Goal: Information Seeking & Learning: Learn about a topic

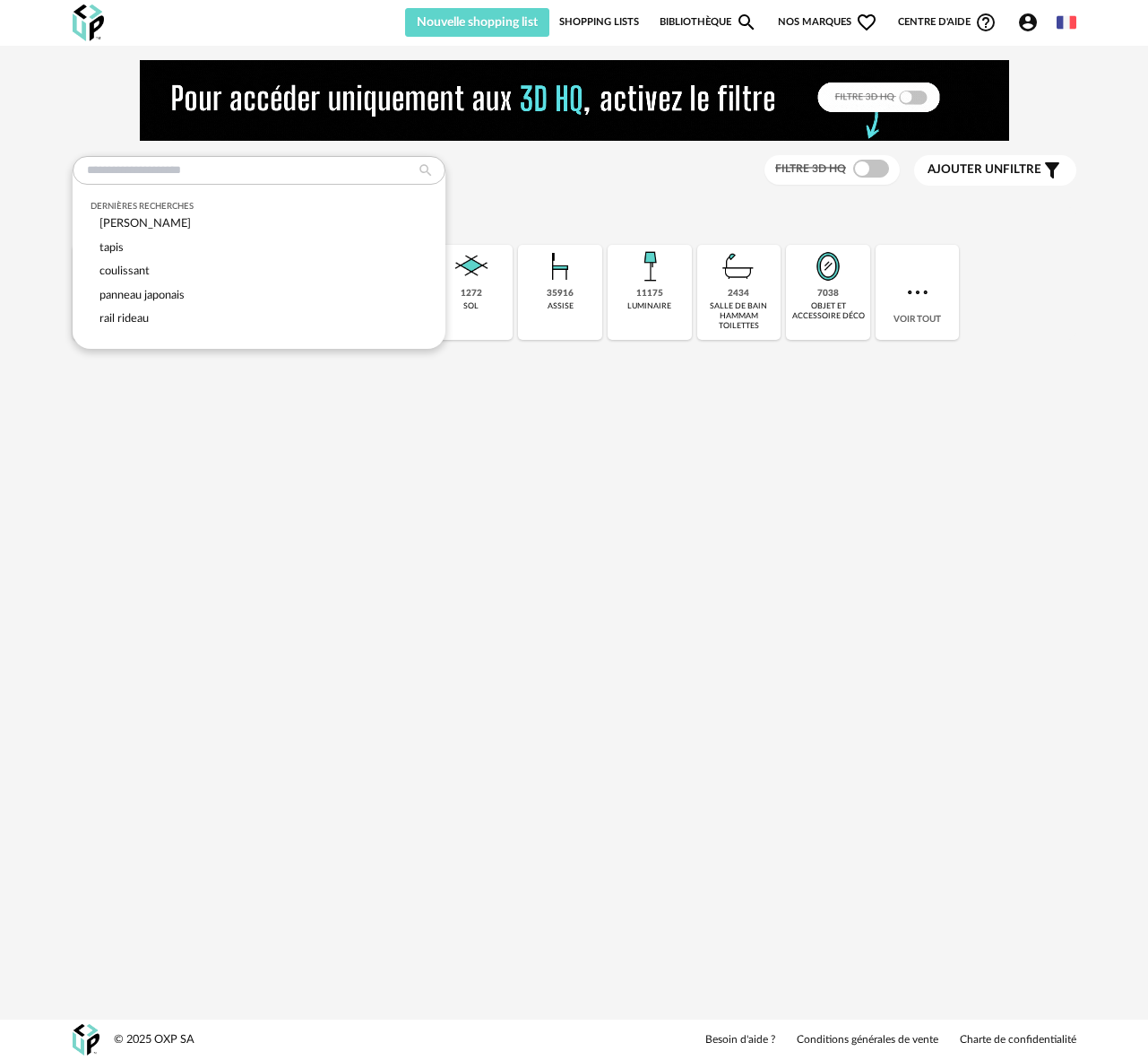
click at [121, 156] on input "text" at bounding box center [258, 170] width 372 height 29
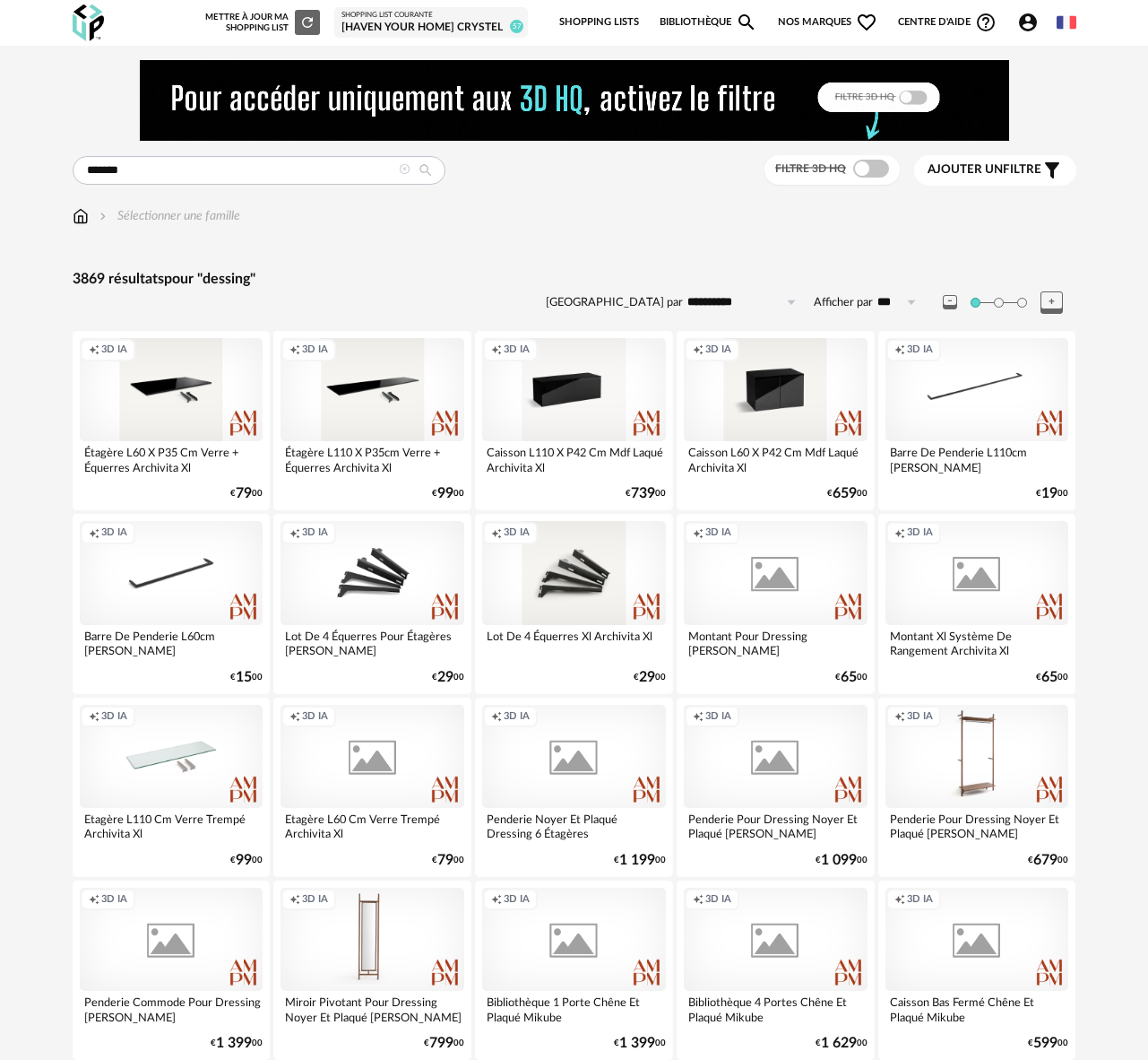
click at [97, 175] on input "*******" at bounding box center [258, 170] width 372 height 29
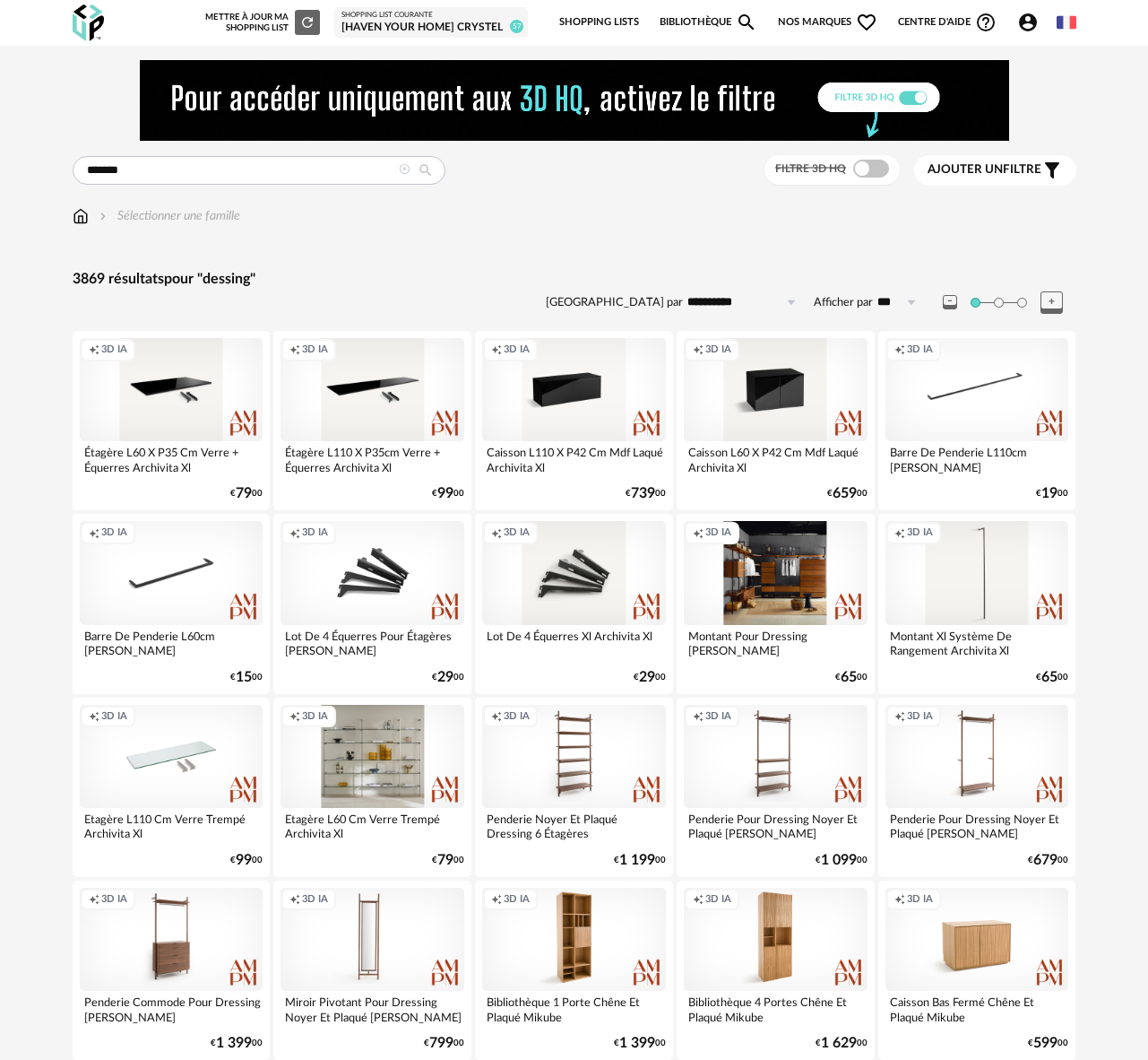
click at [96, 174] on input "*******" at bounding box center [258, 170] width 372 height 29
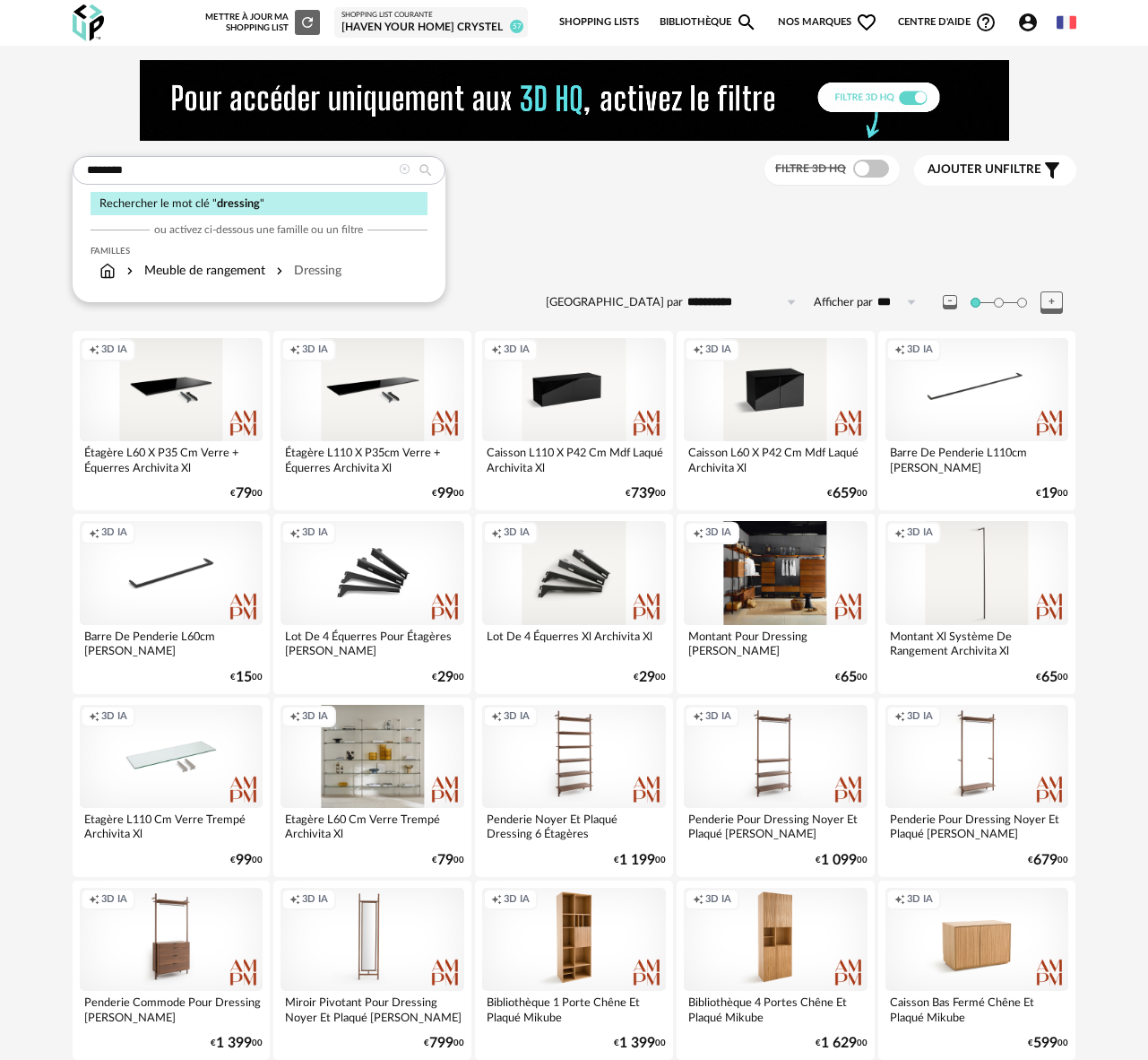
type input "********"
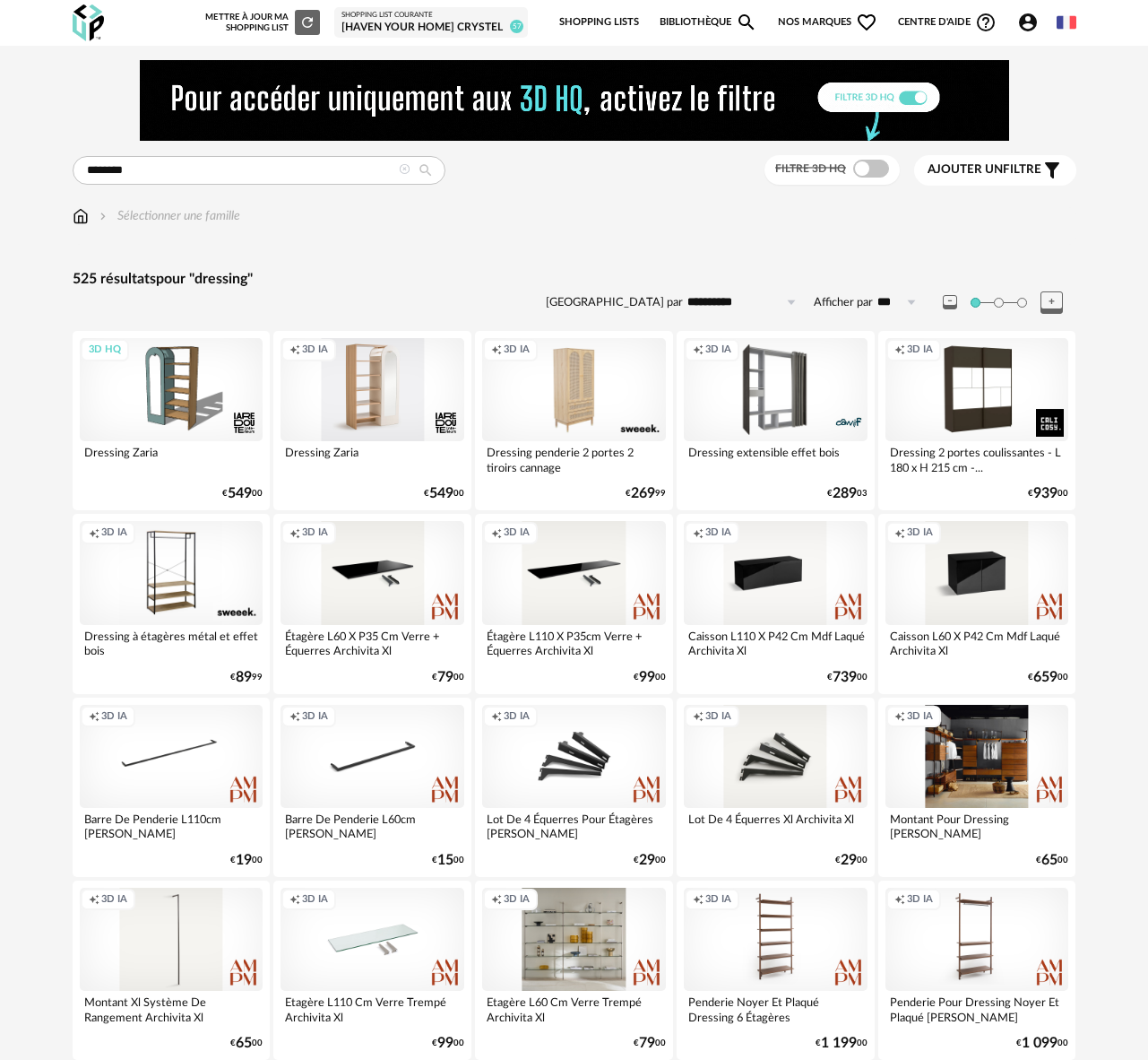
click at [991, 169] on span "Ajouter un" at bounding box center [965, 169] width 75 height 13
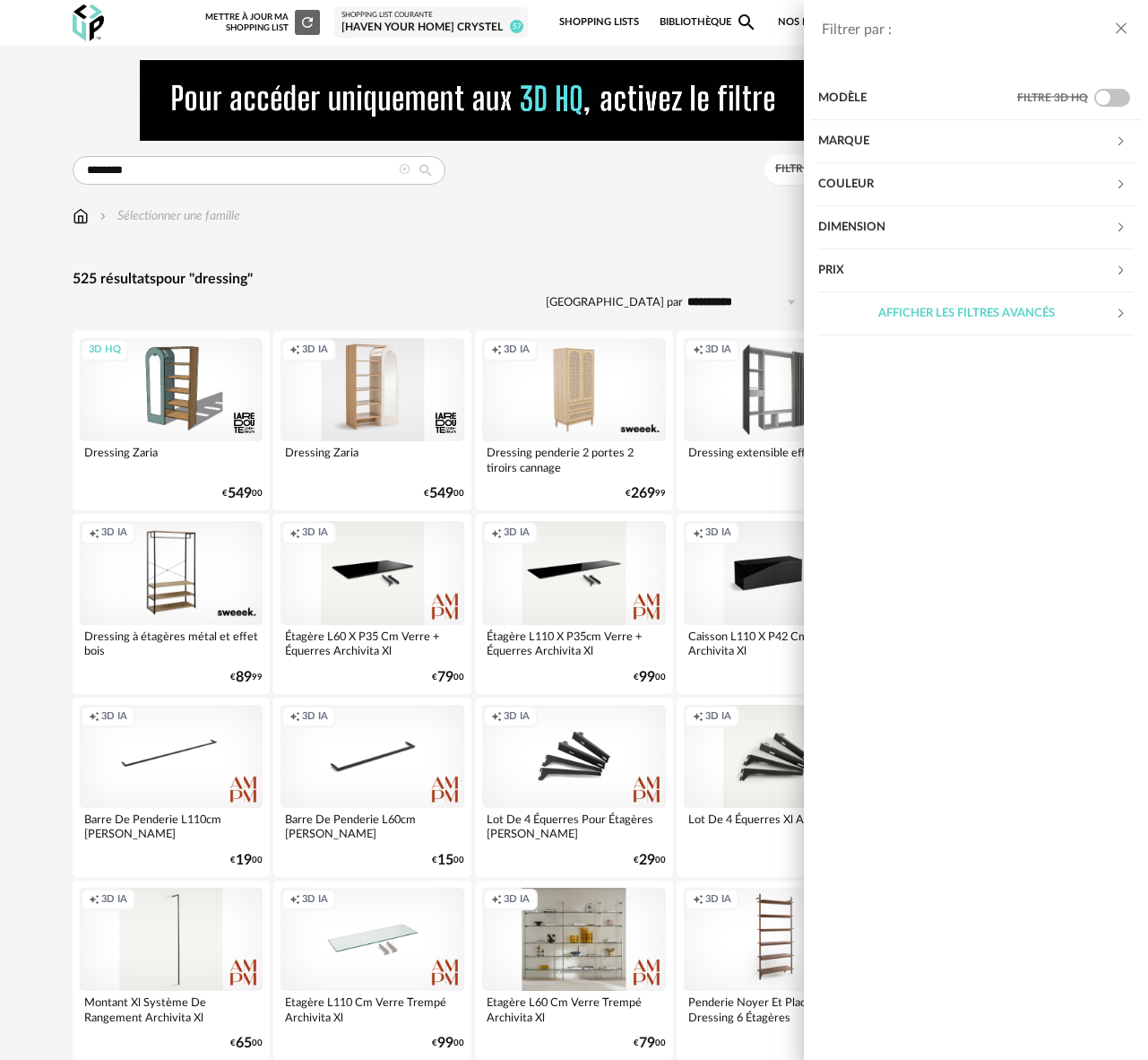
click at [857, 148] on div "Marque" at bounding box center [966, 142] width 296 height 43
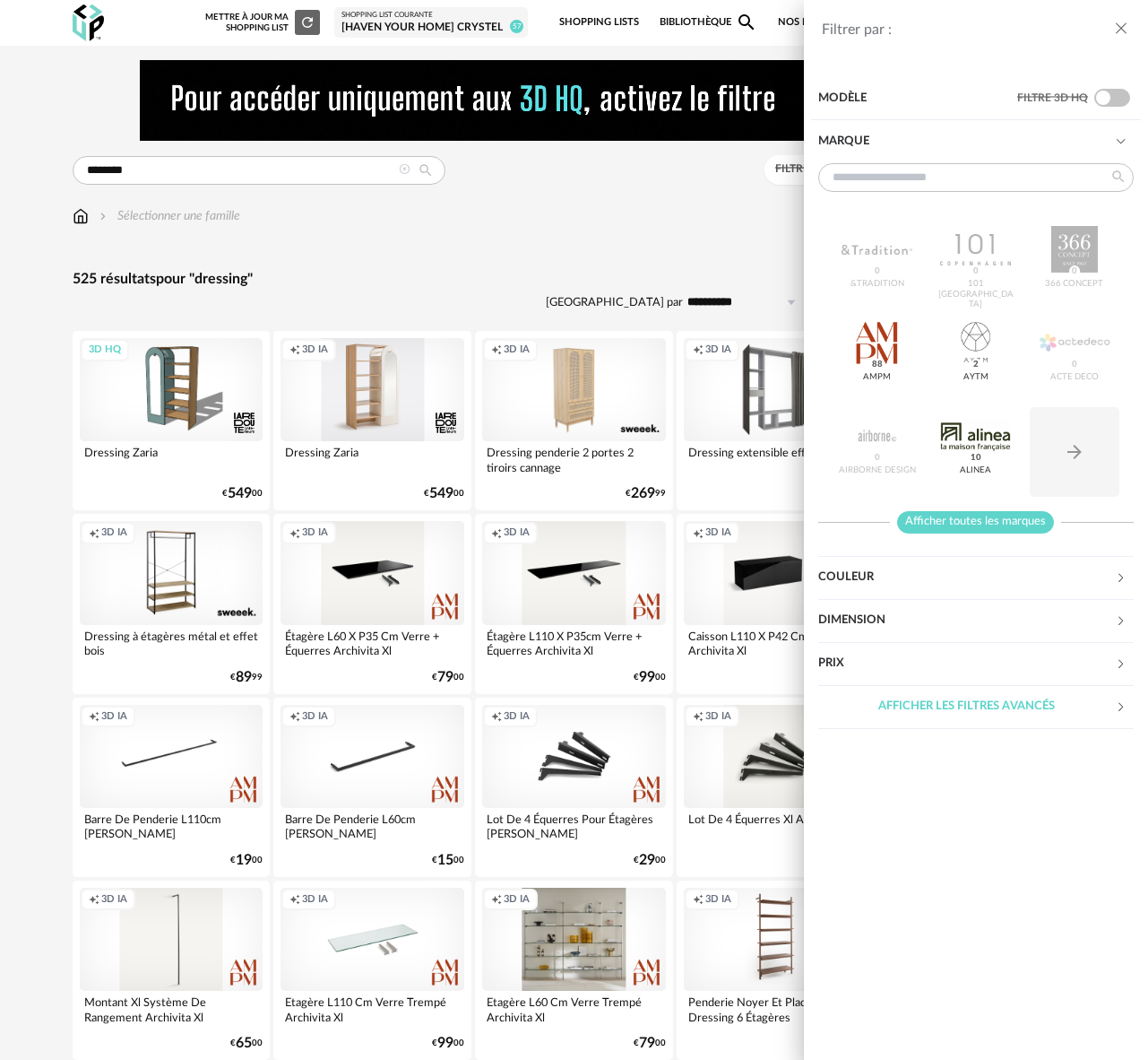
click at [981, 525] on span "Afficher toutes les marques" at bounding box center [975, 522] width 157 height 23
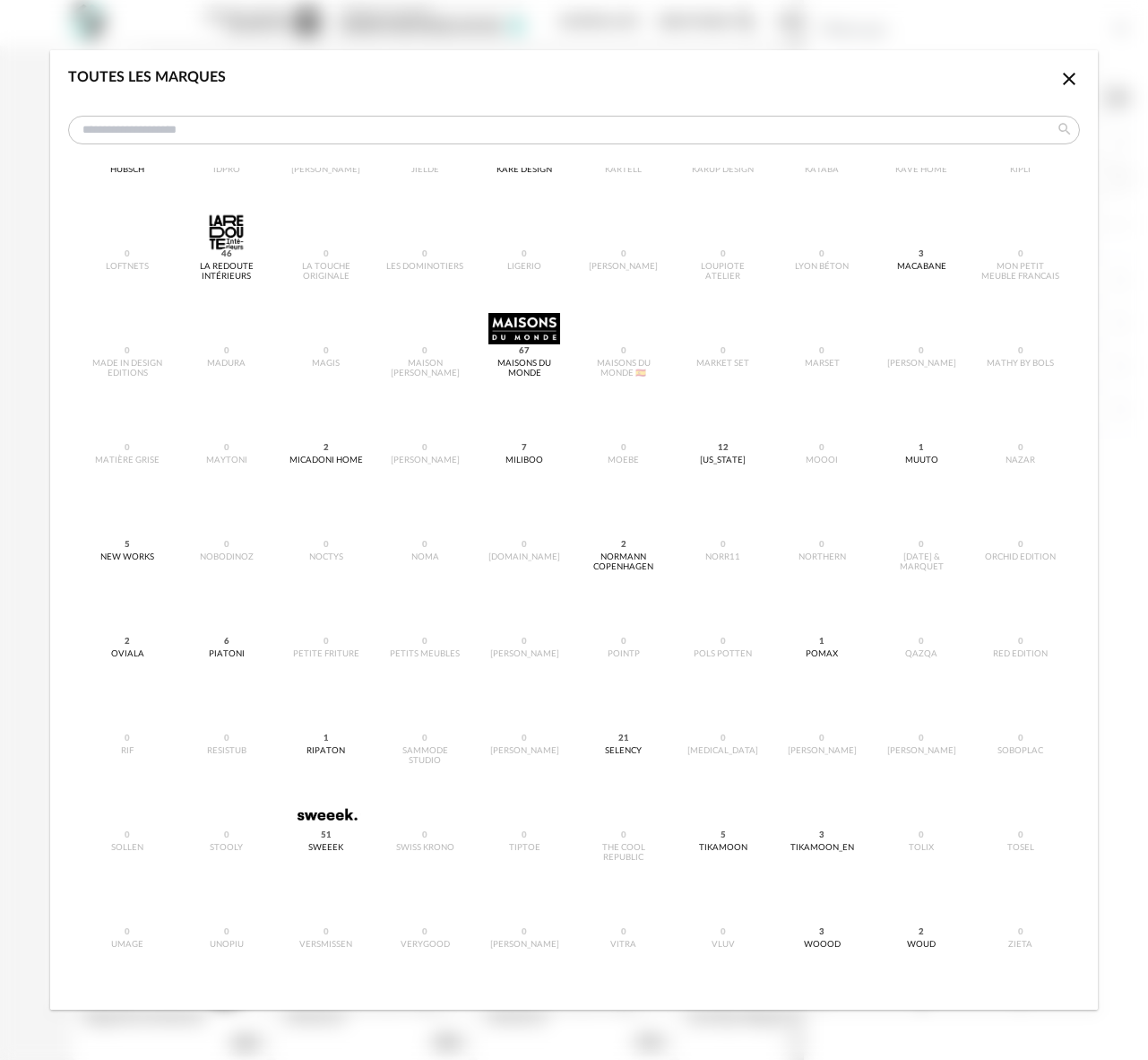
scroll to position [771, 0]
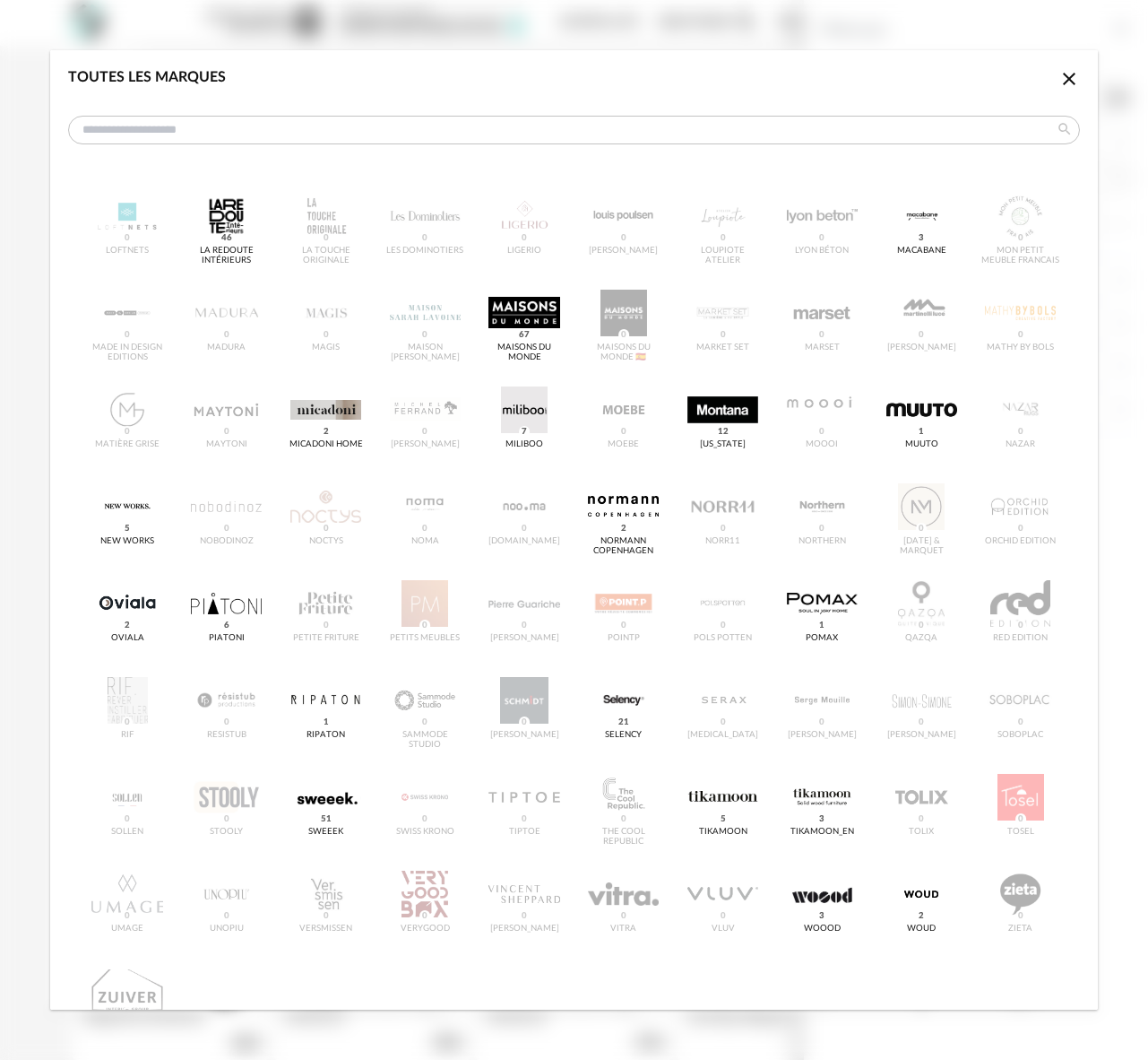
click at [521, 692] on div "&tradition 0 101 Copenhagen 0 366 Concept 0 AMPM 88 AYTM 2 Acte DECO 0 Airborne…" at bounding box center [574, 235] width 1012 height 1661
click at [528, 701] on div "&tradition 0 101 Copenhagen 0 366 Concept 0 AMPM 88 AYTM 2 Acte DECO 0 Airborne…" at bounding box center [574, 235] width 1012 height 1661
click at [1065, 74] on icon "Close icon" at bounding box center [1069, 78] width 13 height 13
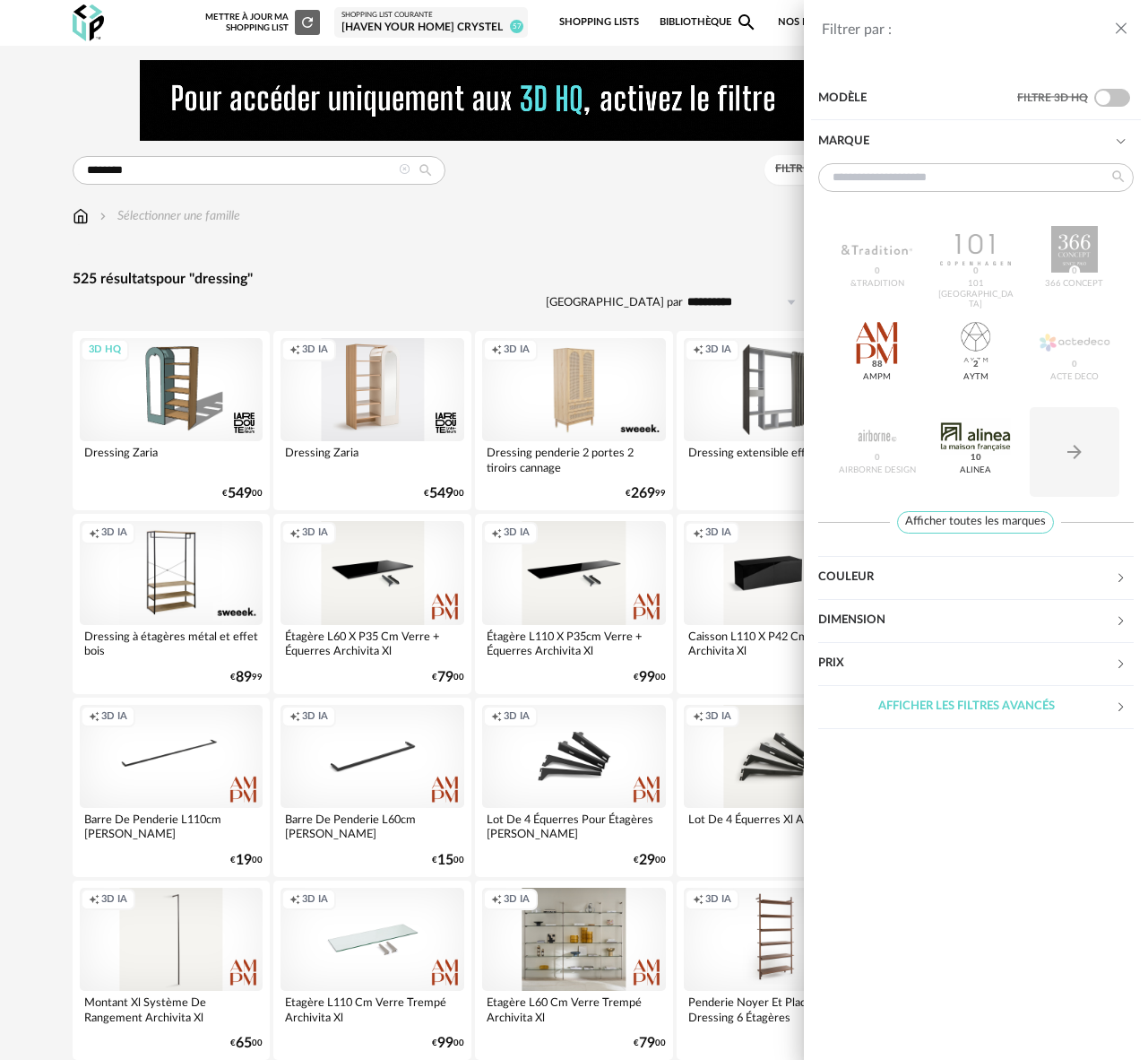
click at [150, 167] on div "Filtrer par : Modèle Filtre 3D HQ Marque &tradition 0 101 Copenhagen 0 366 Conc…" at bounding box center [574, 530] width 1148 height 1060
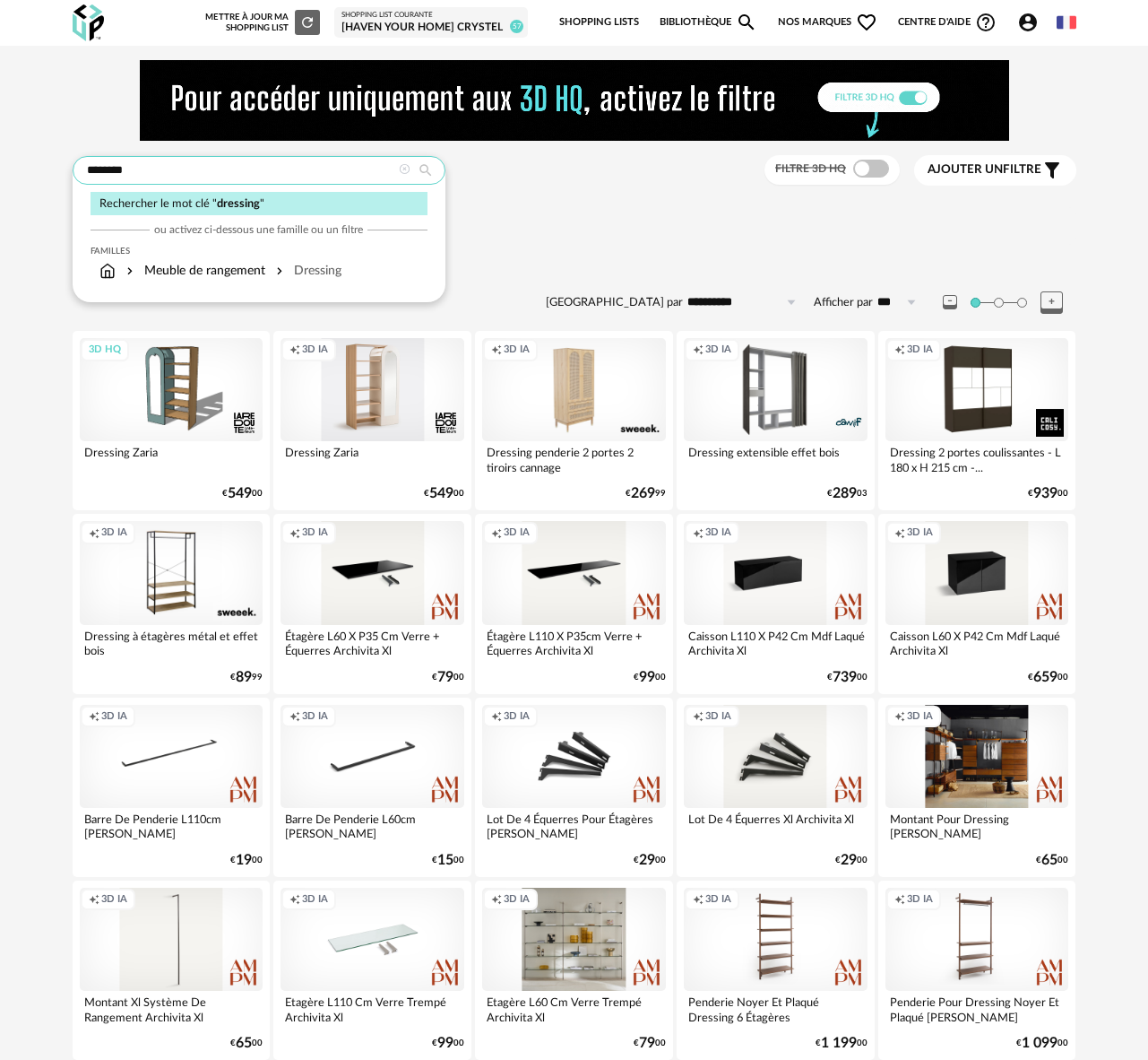
drag, startPoint x: 143, startPoint y: 172, endPoint x: 41, endPoint y: 177, distance: 102.1
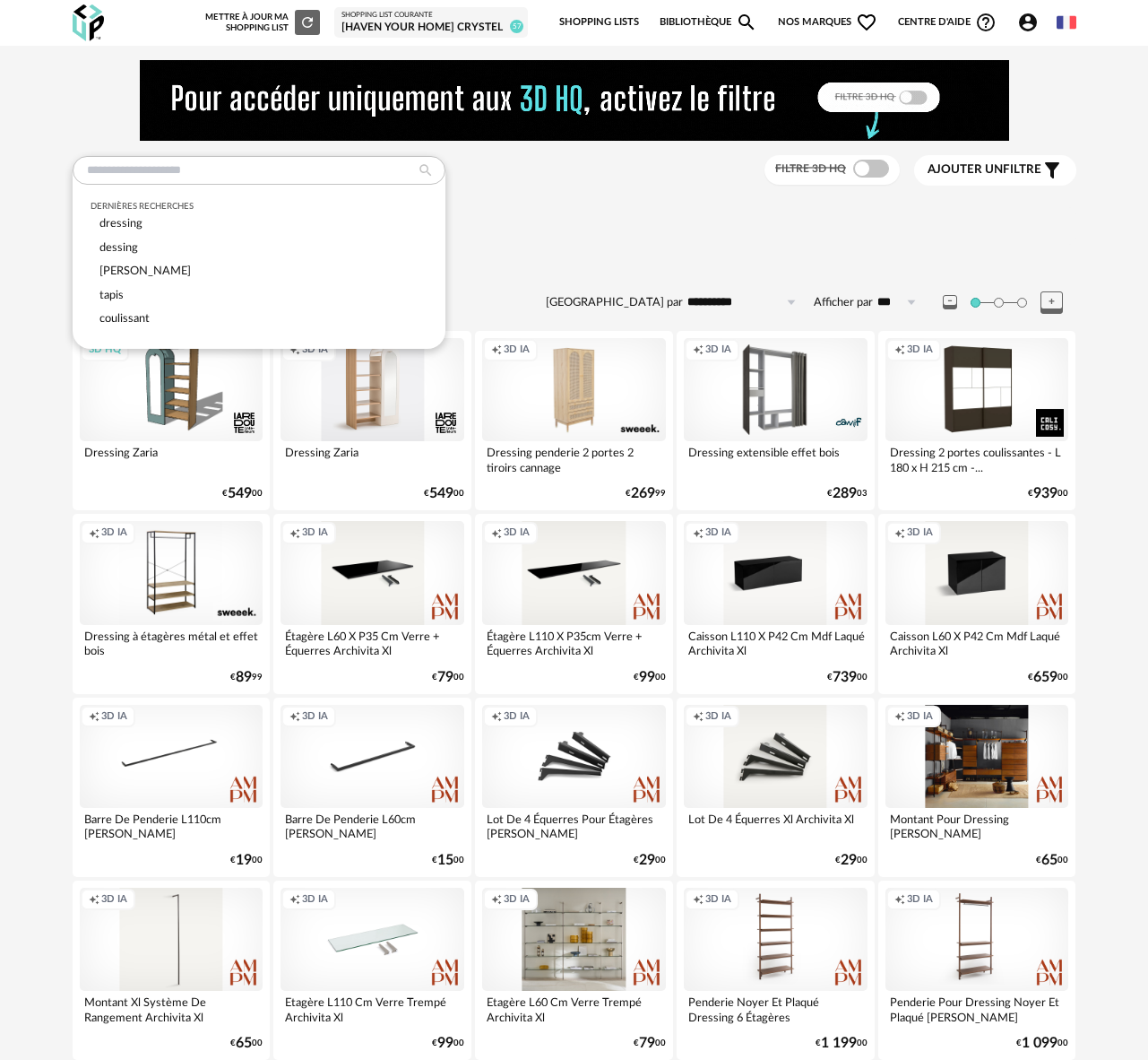
click at [617, 155] on div "Dernières recherches dressing dessing [PERSON_NAME] tapis coulissant Filtre 3D …" at bounding box center [574, 170] width 1004 height 31
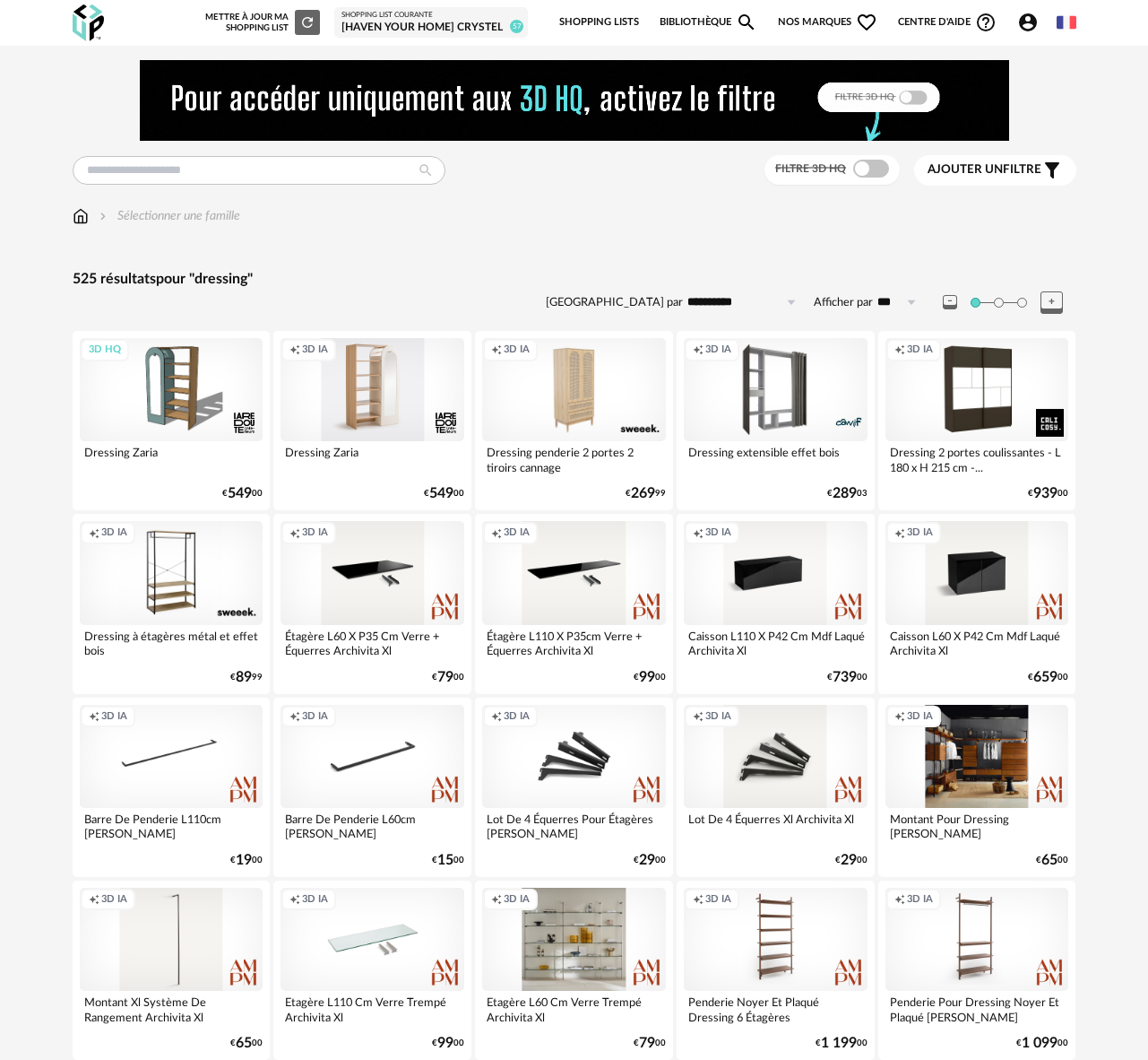
click at [673, 24] on link "Bibliothèque Magnify icon" at bounding box center [709, 23] width 99 height 38
click at [109, 169] on input "text" at bounding box center [258, 170] width 372 height 29
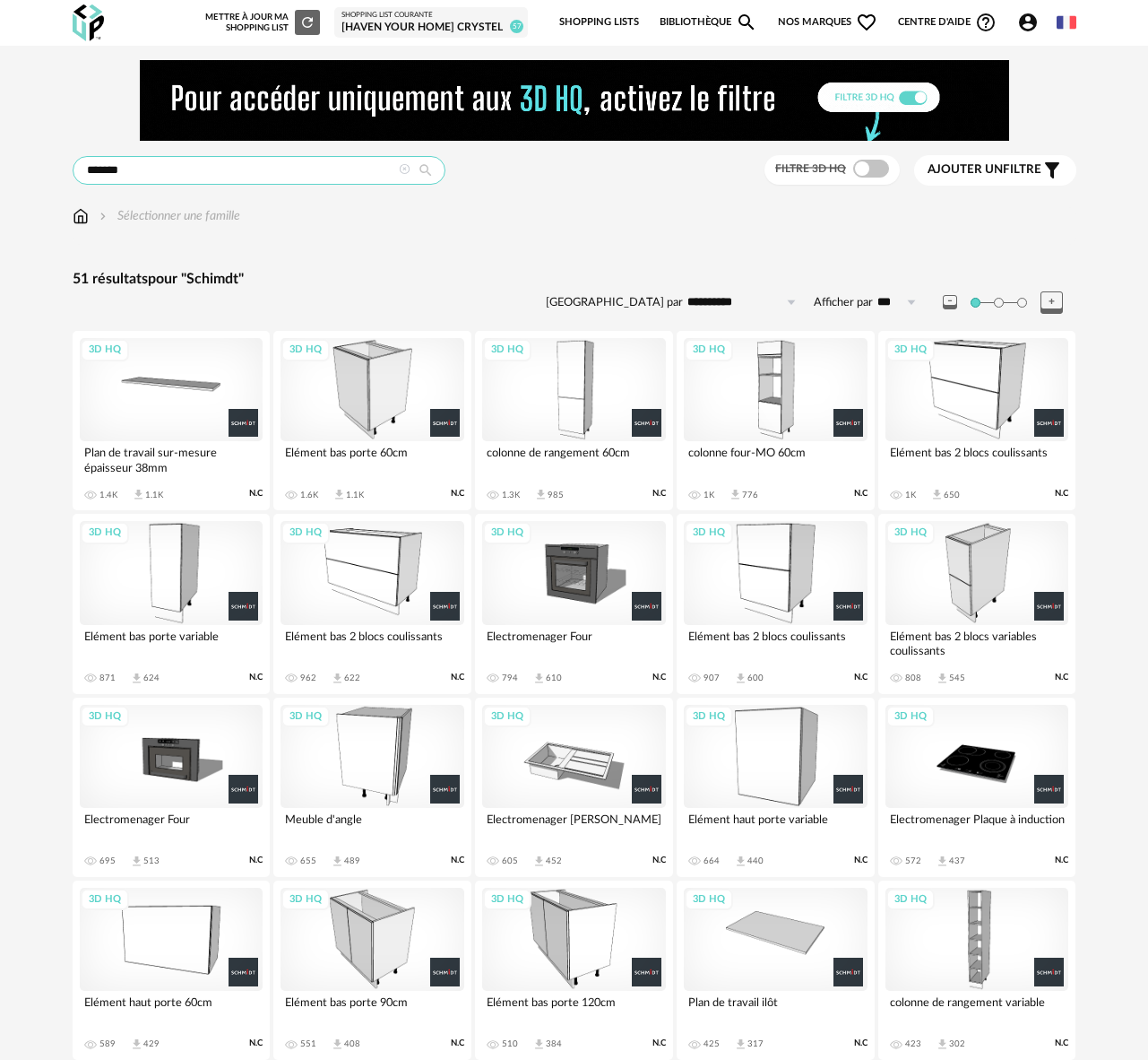
drag, startPoint x: 102, startPoint y: 172, endPoint x: 114, endPoint y: 171, distance: 12.0
click at [114, 171] on input "*******" at bounding box center [258, 170] width 372 height 29
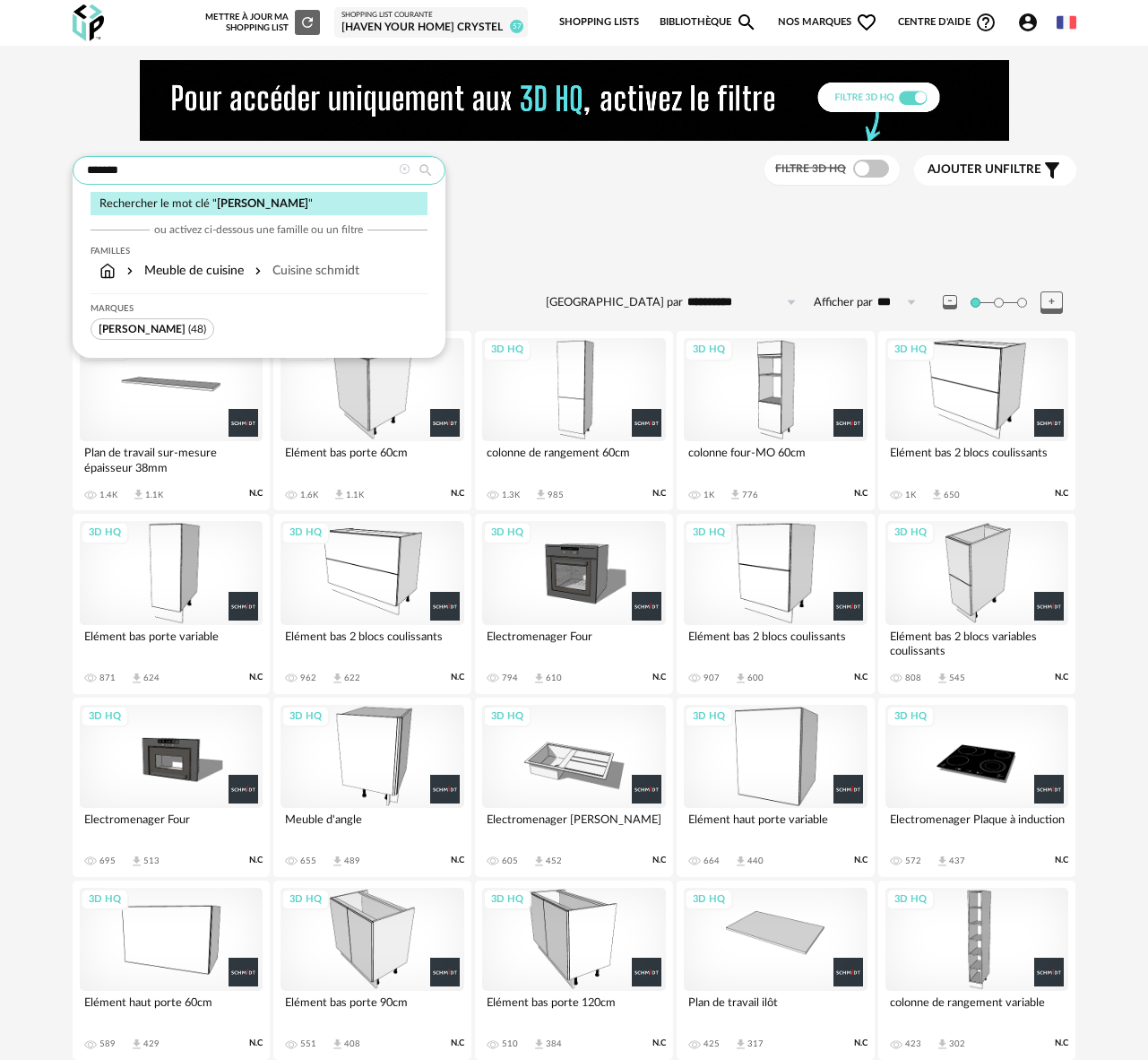
type input "*******"
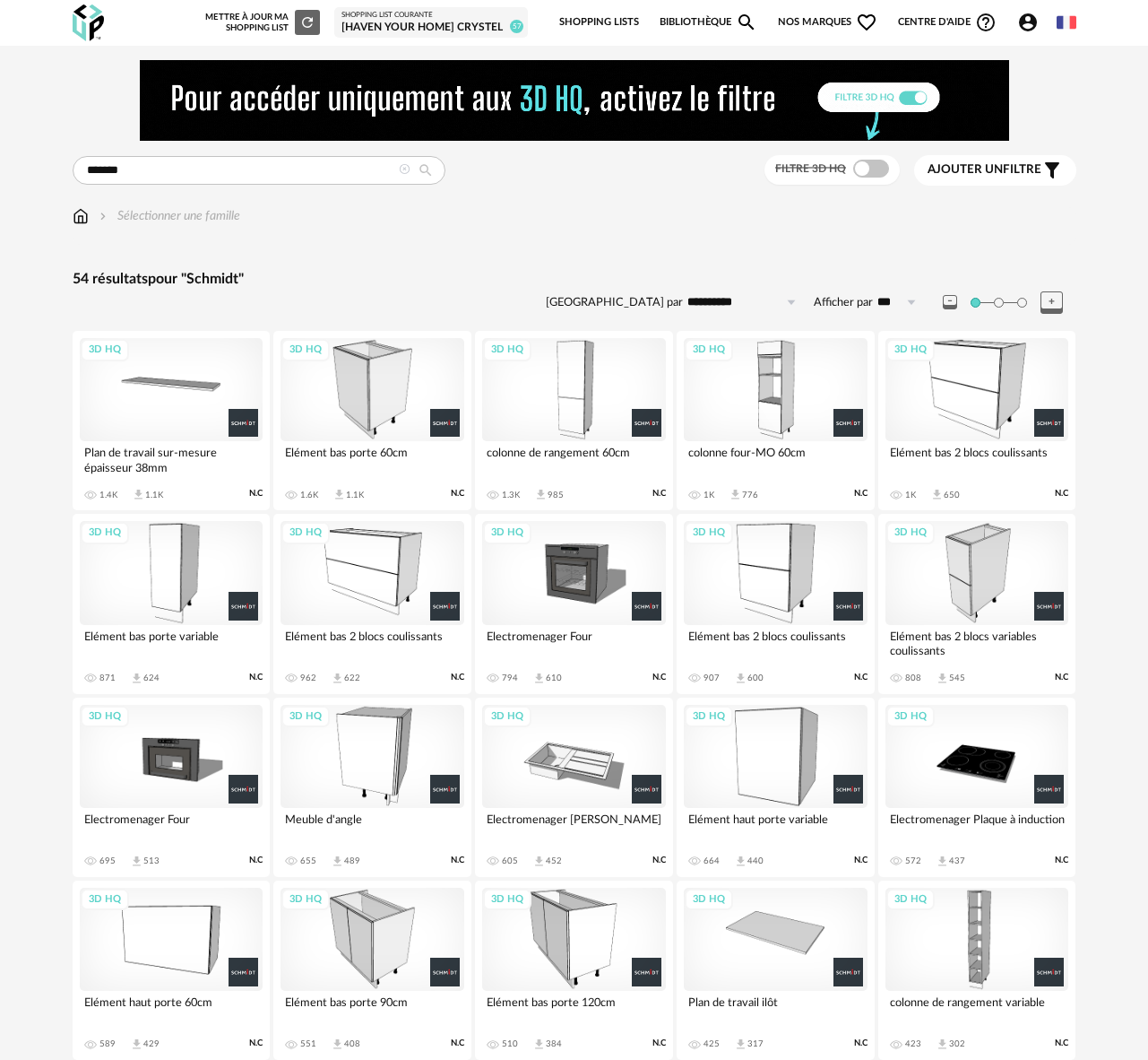
click at [578, 18] on link "Shopping Lists" at bounding box center [599, 23] width 80 height 38
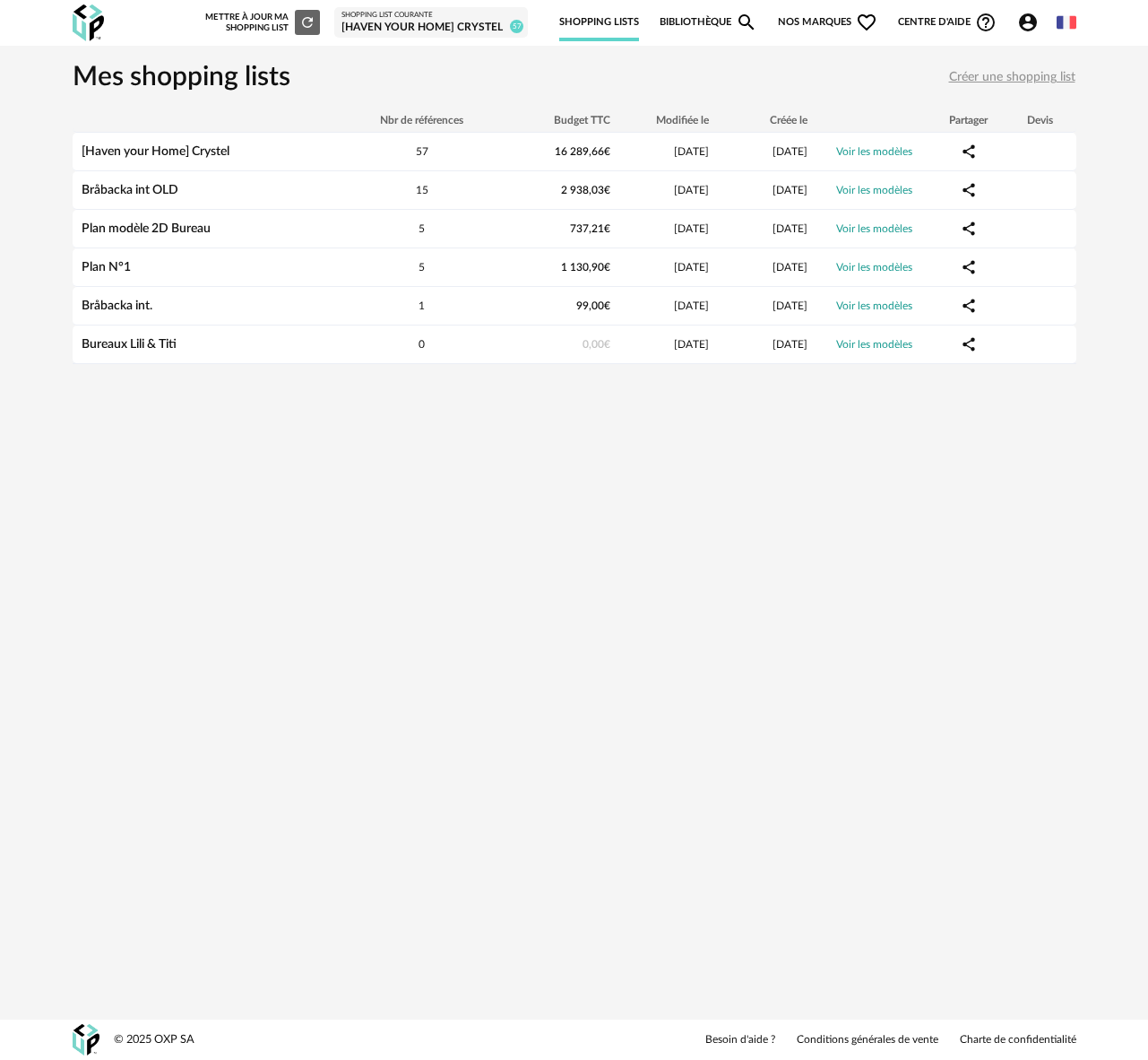
click at [711, 24] on link "Bibliothèque Magnify icon" at bounding box center [709, 23] width 99 height 38
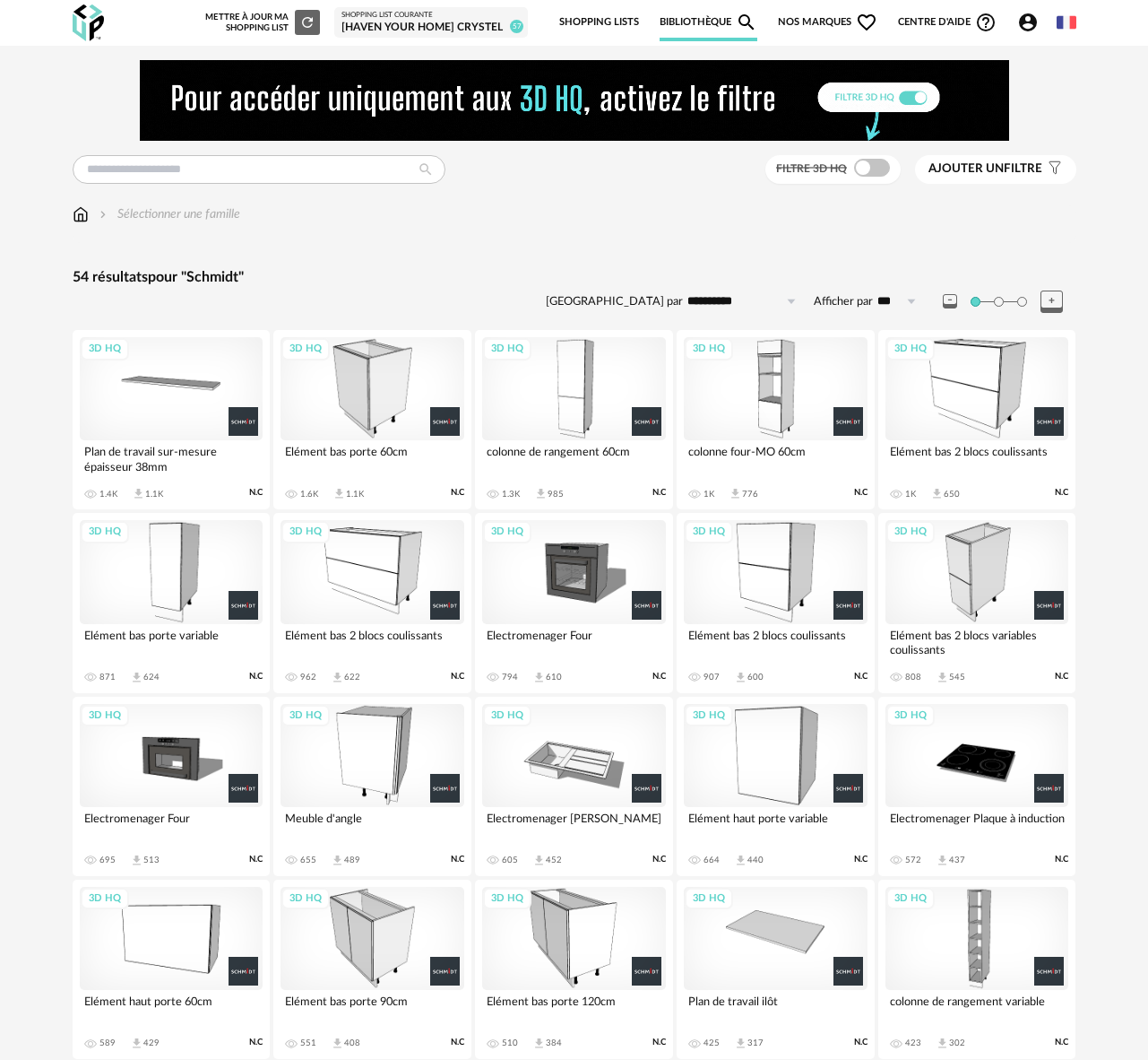
click at [74, 215] on img at bounding box center [80, 214] width 16 height 18
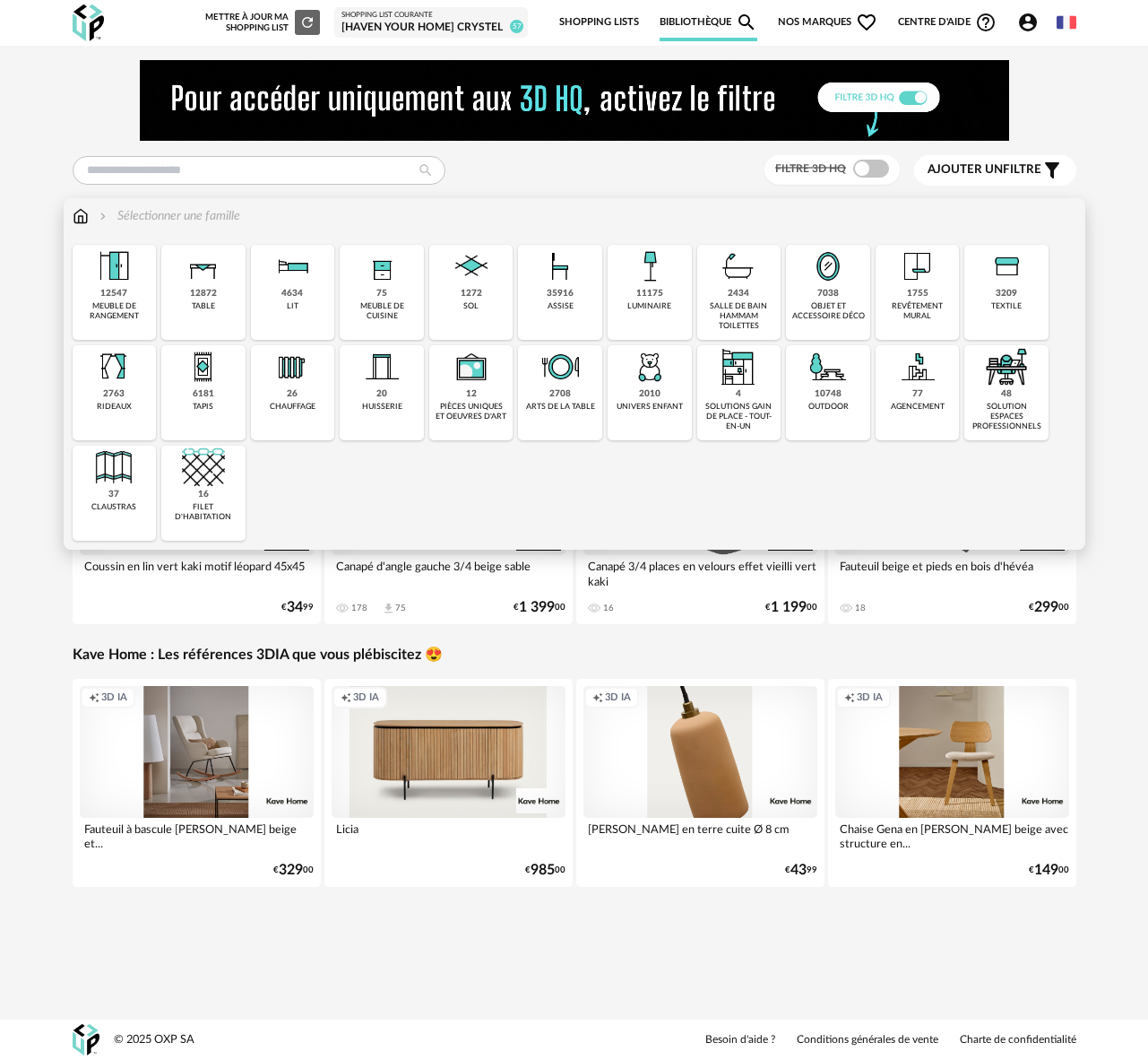
click at [116, 285] on img at bounding box center [114, 267] width 43 height 43
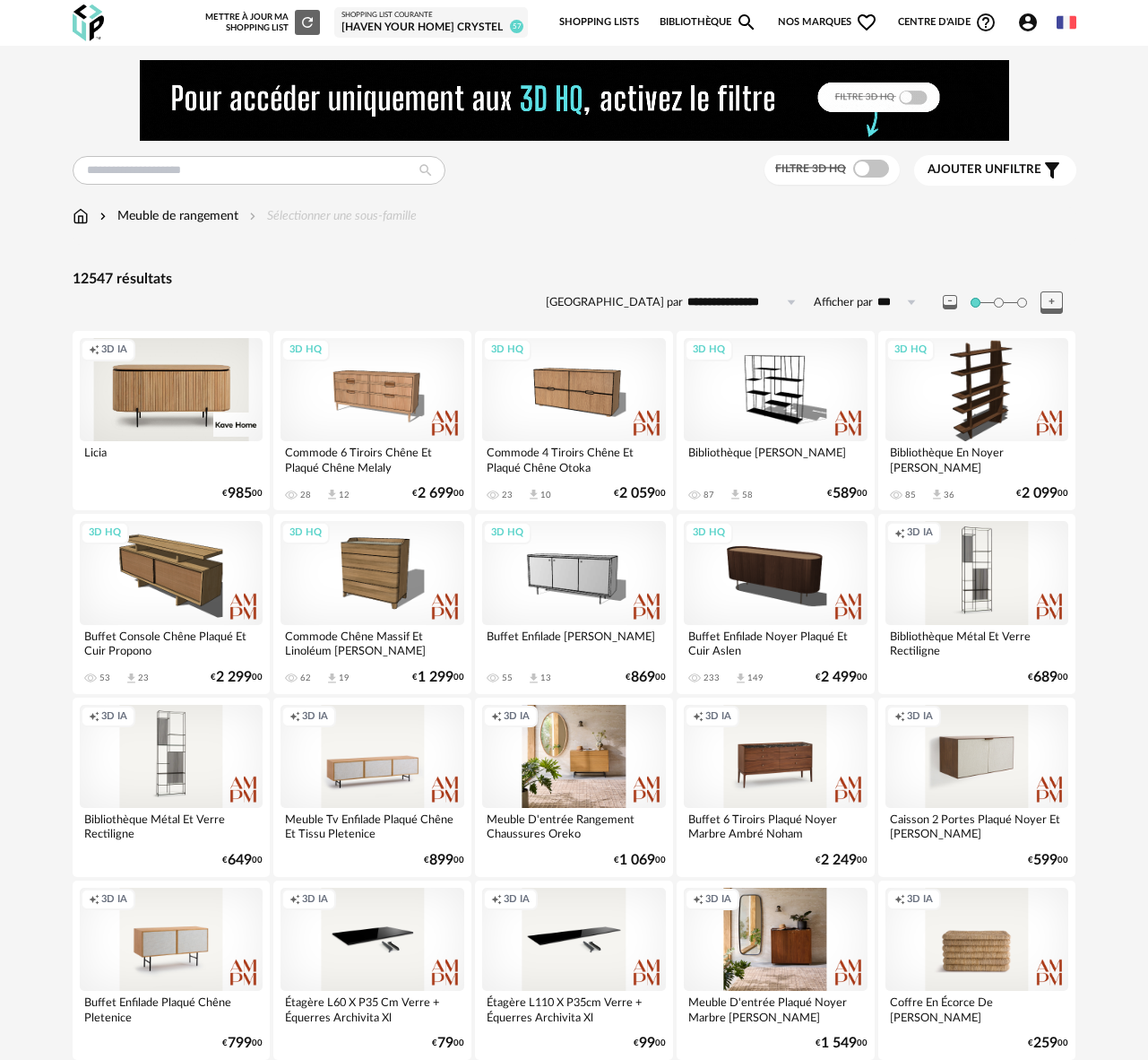
click at [1025, 168] on span "Ajouter un filtre" at bounding box center [984, 169] width 114 height 15
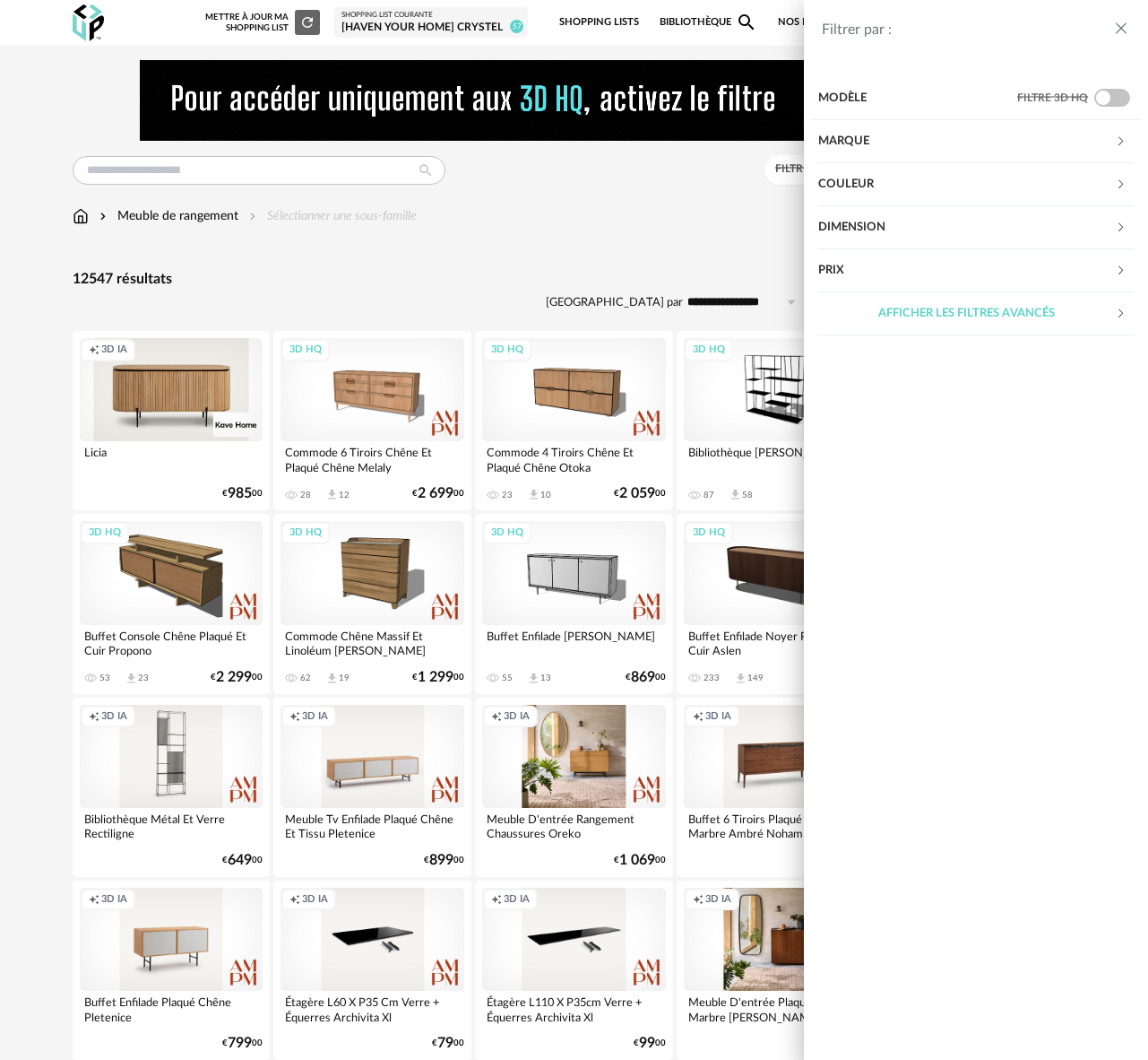
click at [935, 314] on div "Afficher les filtres avancés" at bounding box center [966, 314] width 296 height 43
click at [862, 135] on div "Marque" at bounding box center [966, 142] width 296 height 43
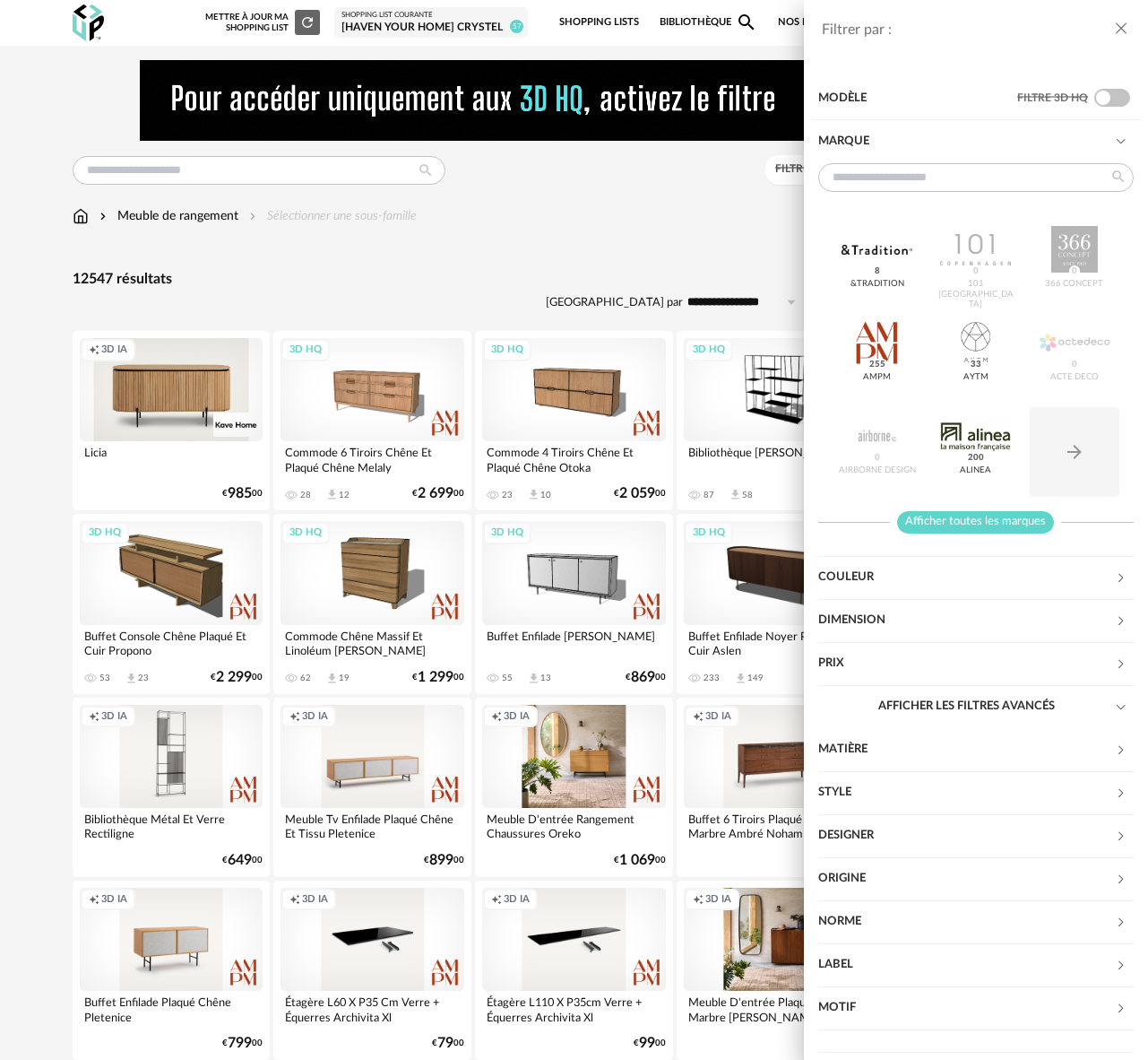
click at [973, 516] on span "Afficher toutes les marques" at bounding box center [975, 522] width 157 height 23
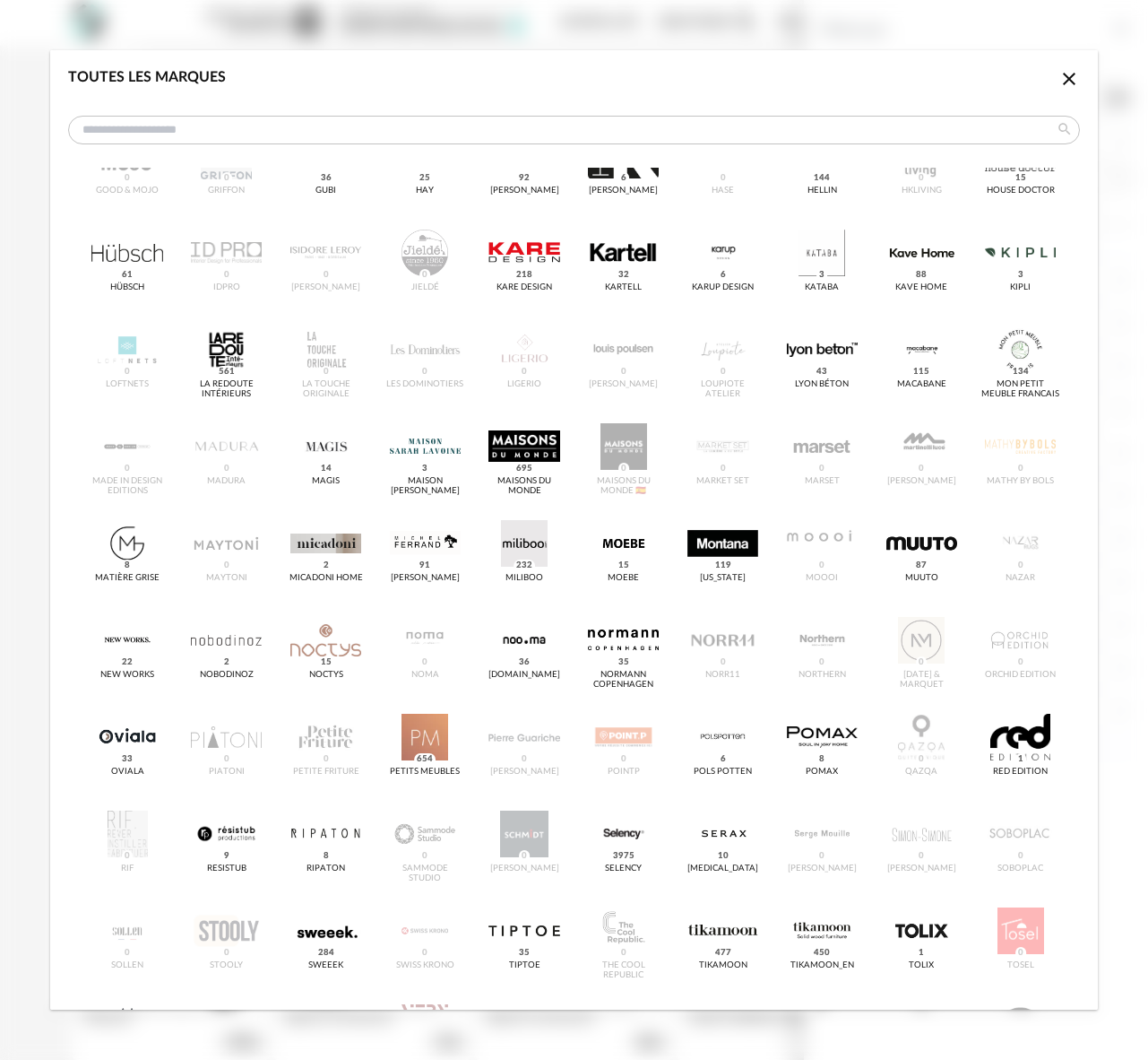
scroll to position [837, 0]
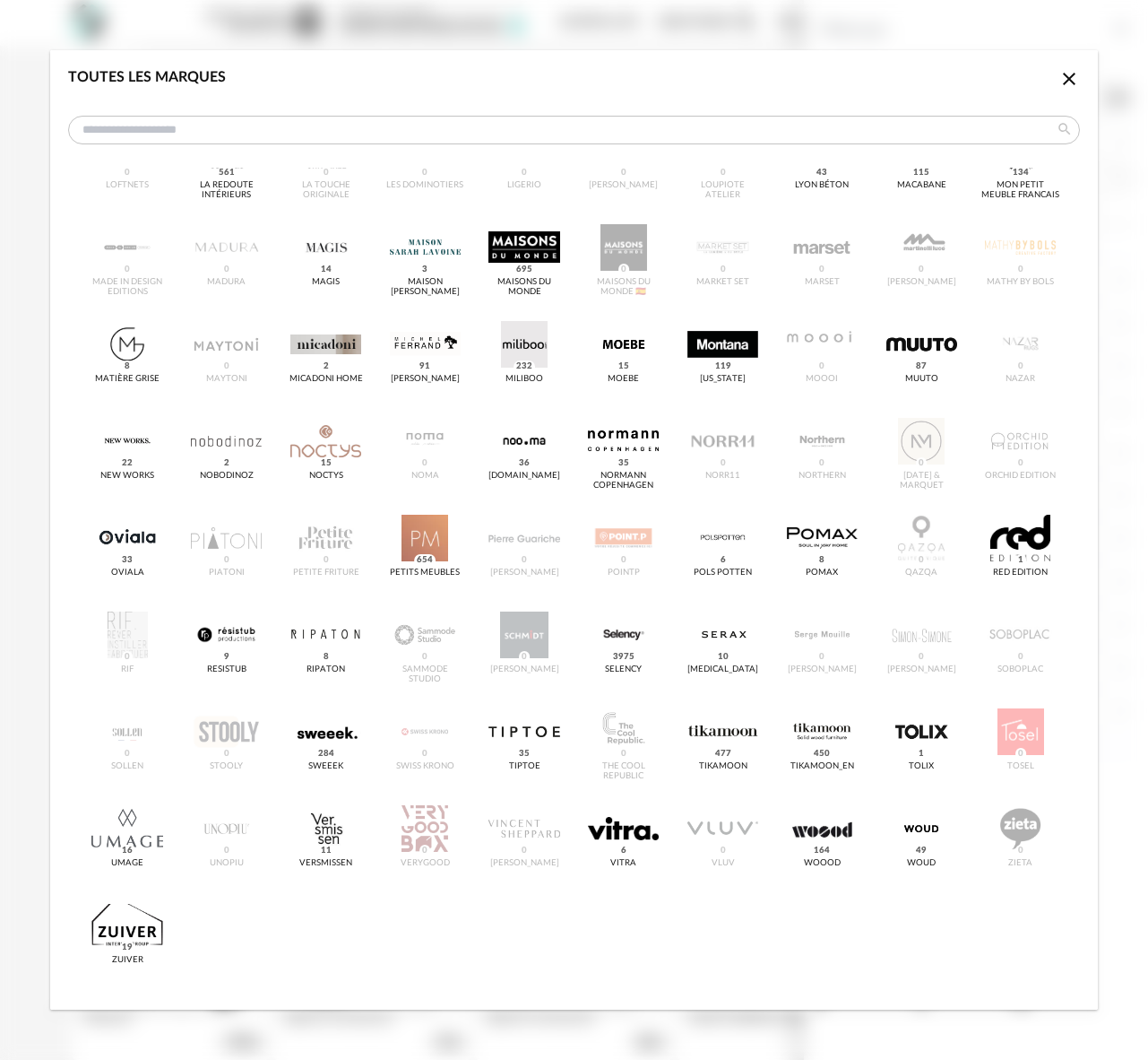
click at [516, 633] on div "&tradition 8 101 Copenhagen 0 366 Concept 0 AMPM 255 AYTM 33 Acte DECO 0 Airbor…" at bounding box center [574, 170] width 1012 height 1661
click at [1067, 73] on icon "Close icon" at bounding box center [1070, 79] width 22 height 22
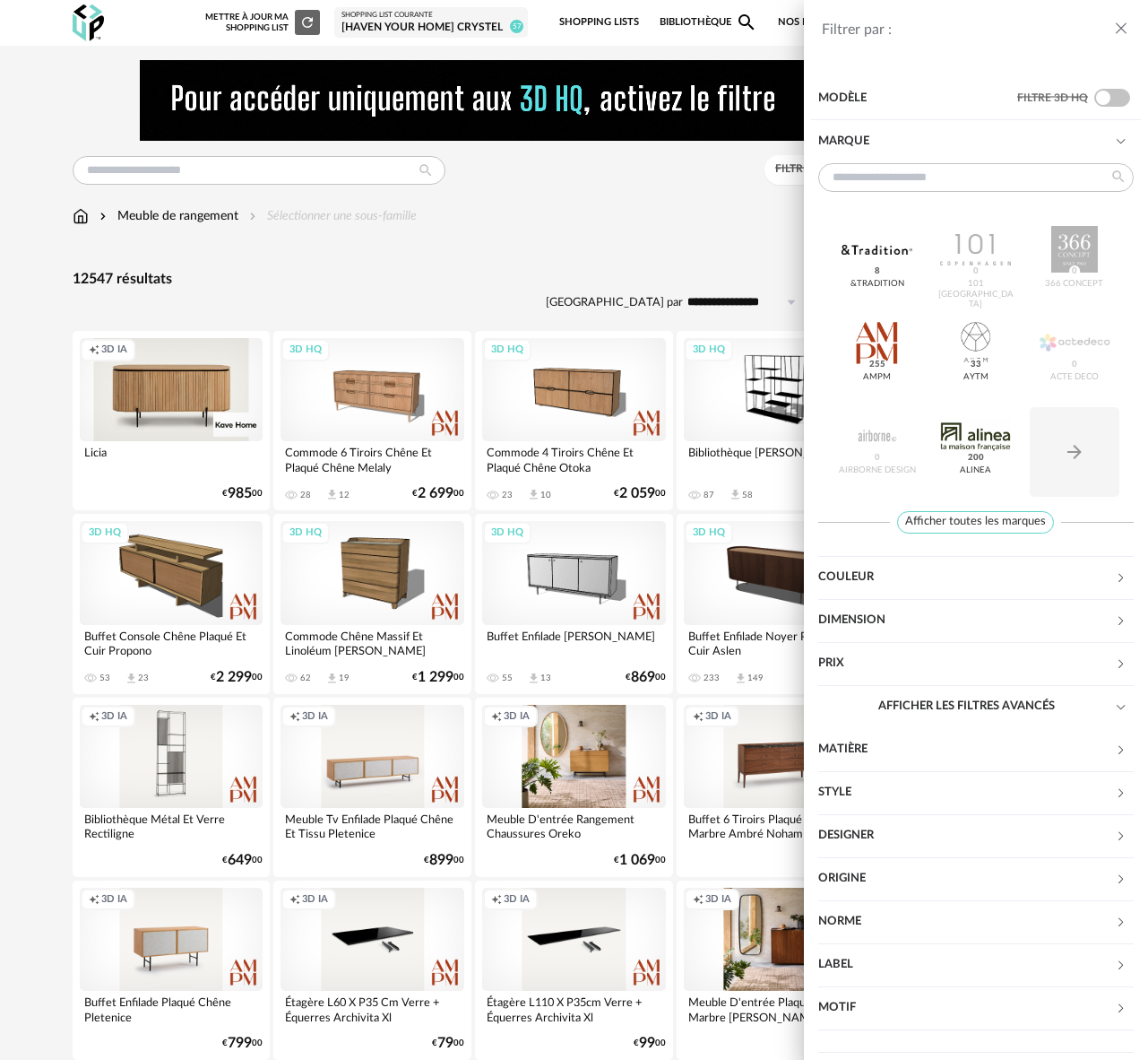
drag, startPoint x: 536, startPoint y: 188, endPoint x: 461, endPoint y: 189, distance: 75.0
click at [536, 188] on div "Filtrer par : Modèle Filtre 3D HQ Marque &tradition 8 101 Copenhagen 0 366 Conc…" at bounding box center [574, 530] width 1148 height 1060
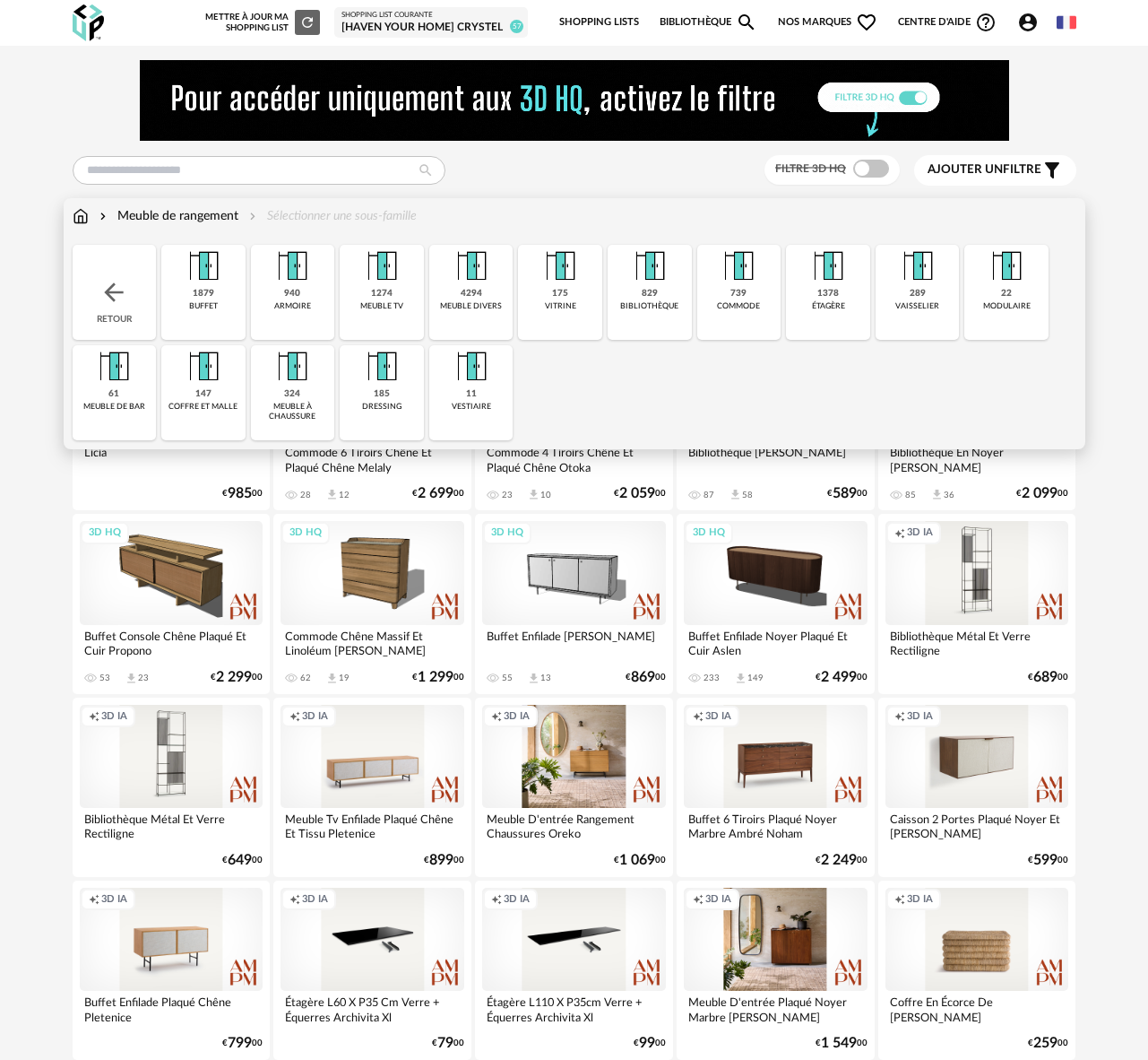
click at [199, 216] on div "Meuble de rangement" at bounding box center [167, 216] width 142 height 18
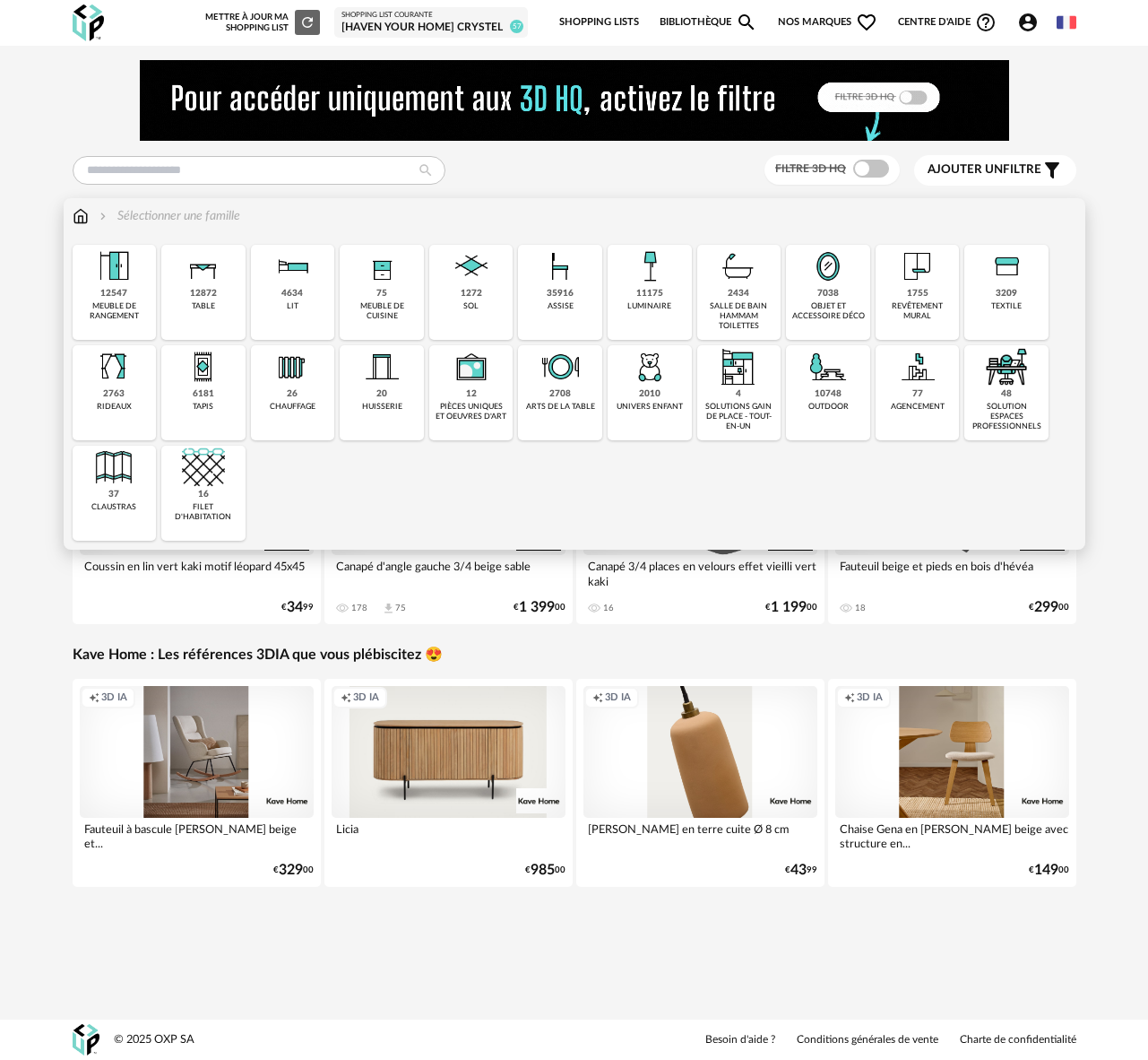
click at [128, 295] on div "12547 meuble de rangement" at bounding box center [114, 292] width 84 height 95
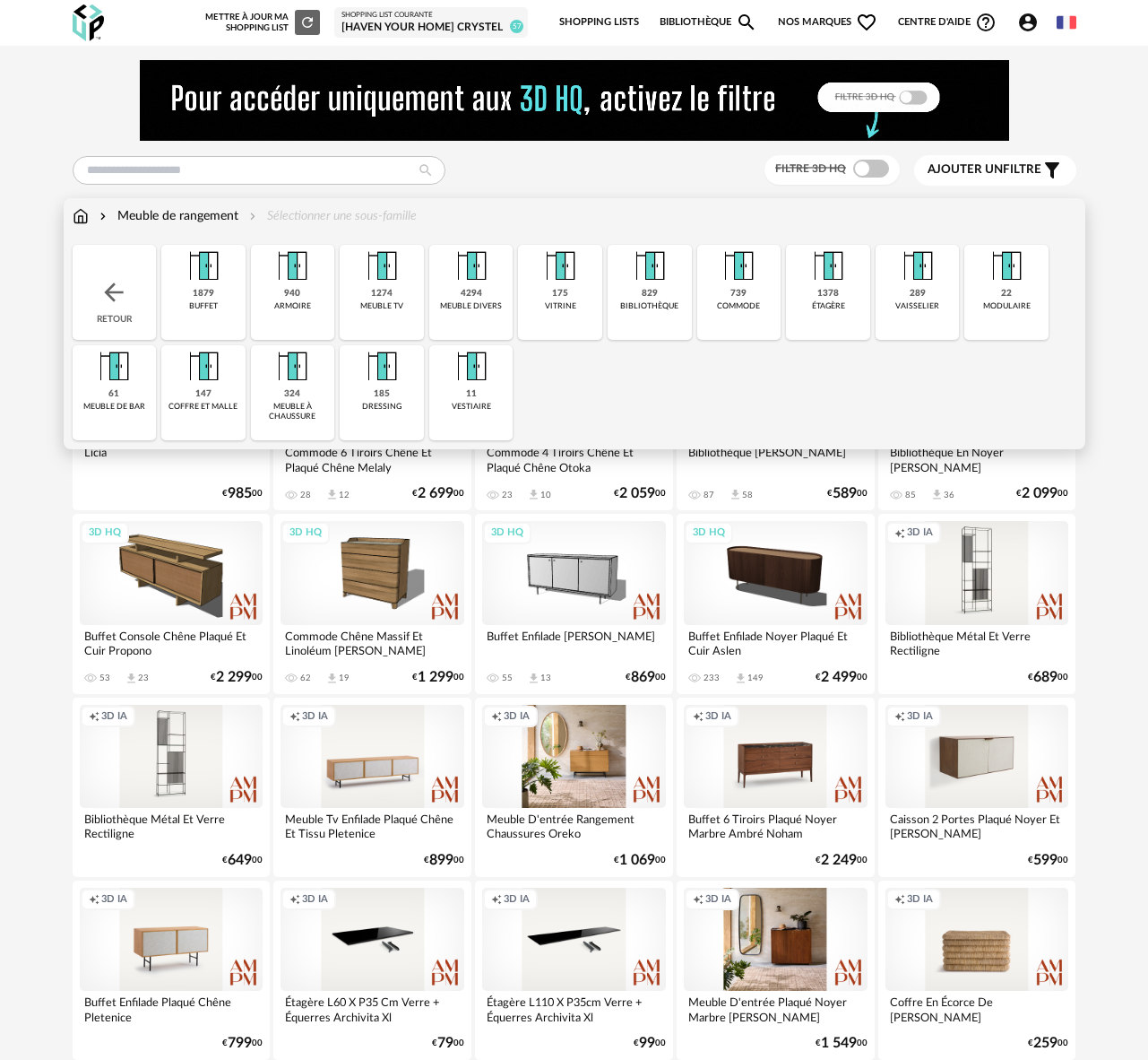
click at [385, 388] on div "185" at bounding box center [381, 394] width 16 height 12
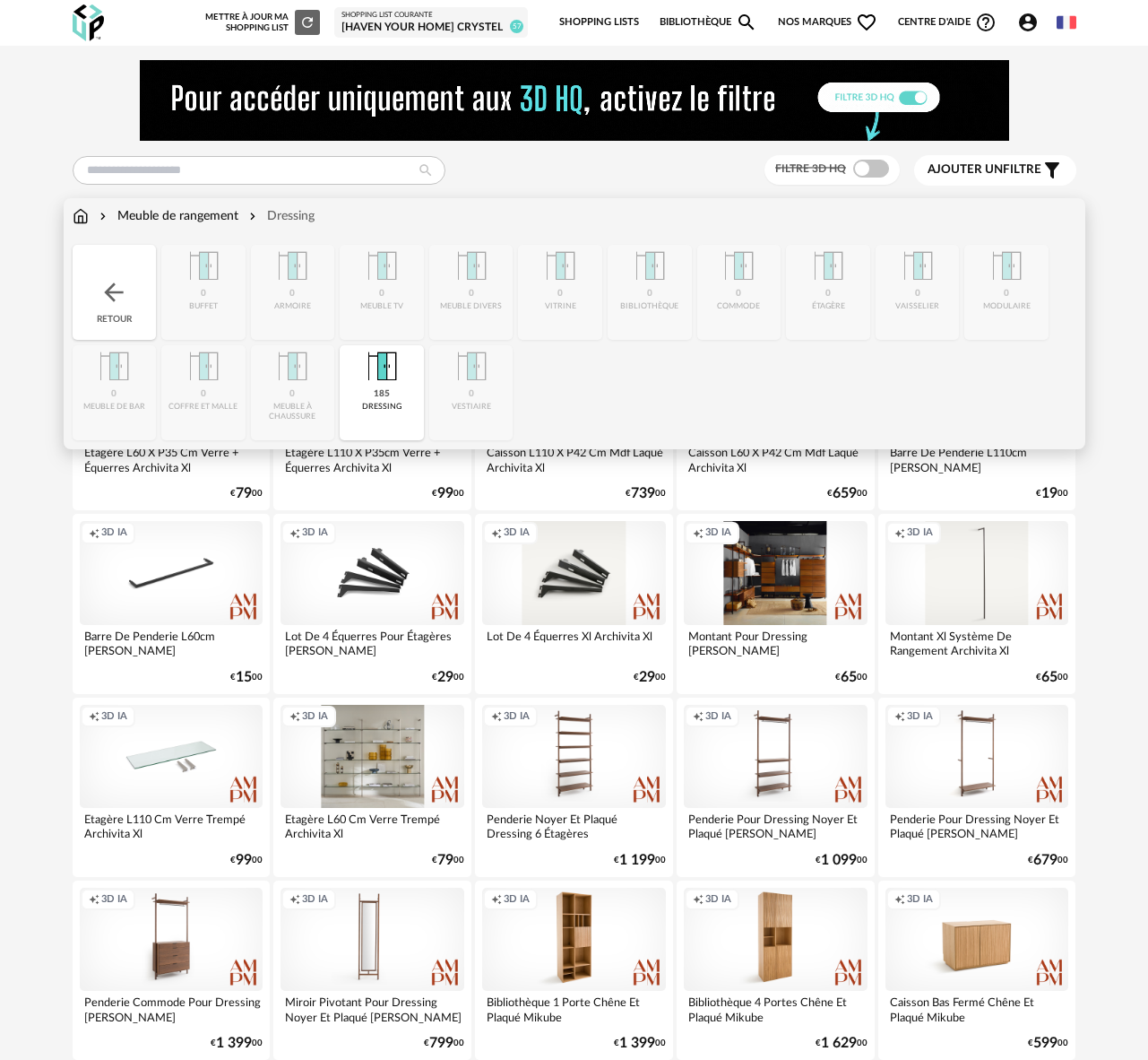
click at [218, 222] on div "Meuble de rangement" at bounding box center [167, 216] width 142 height 18
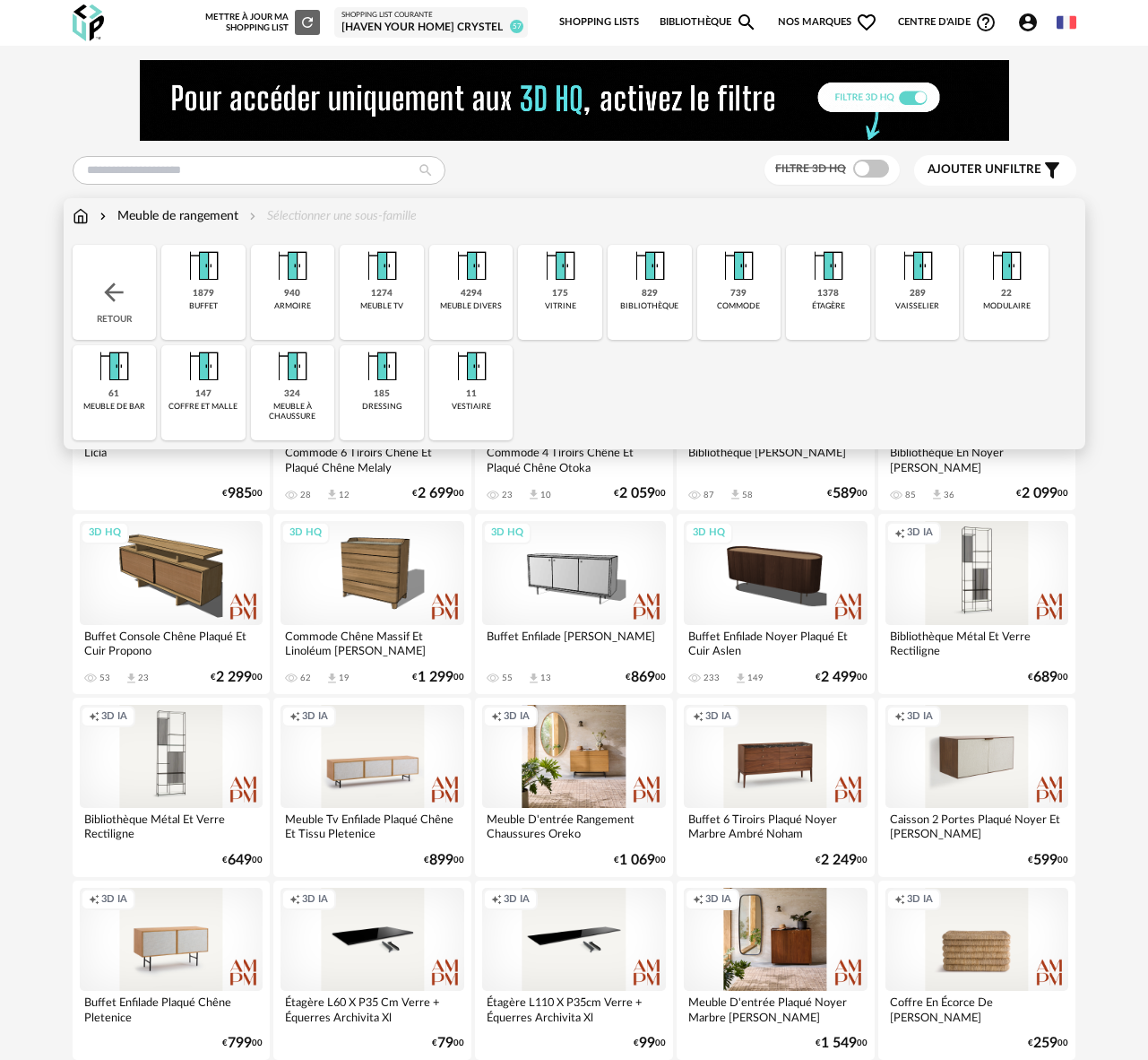
click at [291, 286] on img at bounding box center [292, 267] width 43 height 43
